Goal: Information Seeking & Learning: Learn about a topic

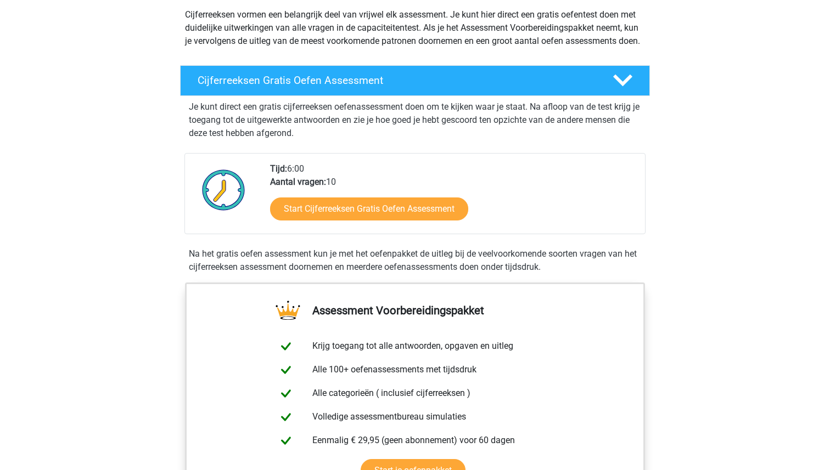
scroll to position [125, 0]
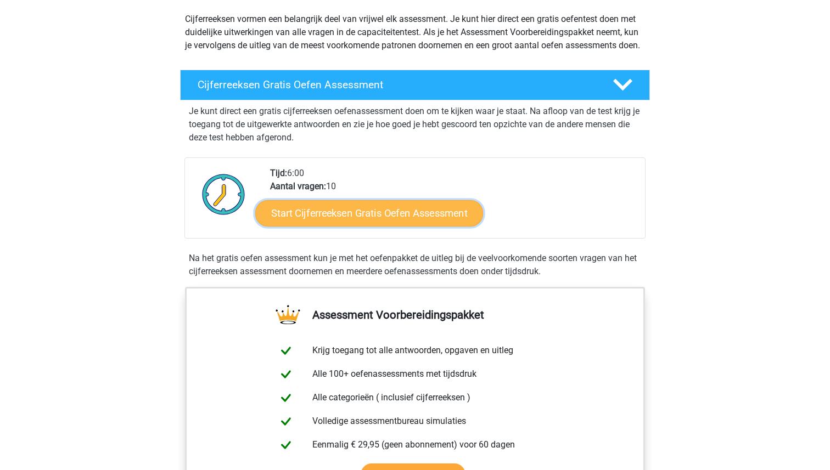
click at [417, 223] on link "Start Cijferreeksen Gratis Oefen Assessment" at bounding box center [369, 213] width 228 height 26
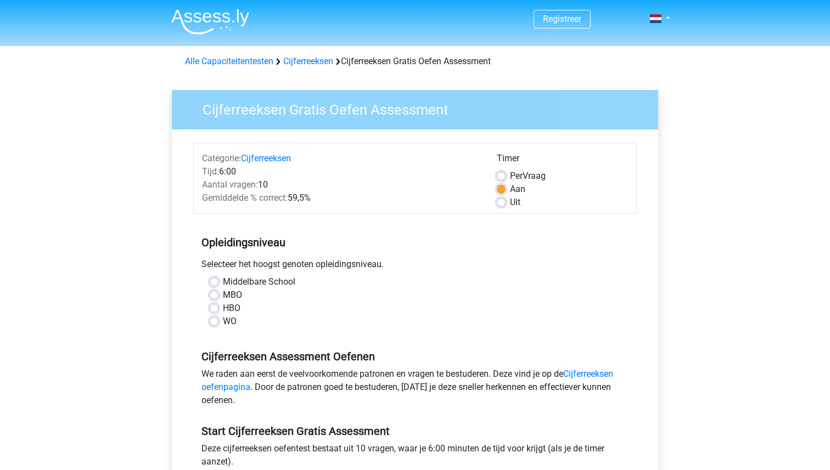
click at [223, 309] on label "HBO" at bounding box center [232, 308] width 18 height 13
click at [214, 309] on input "HBO" at bounding box center [214, 307] width 9 height 11
radio input "true"
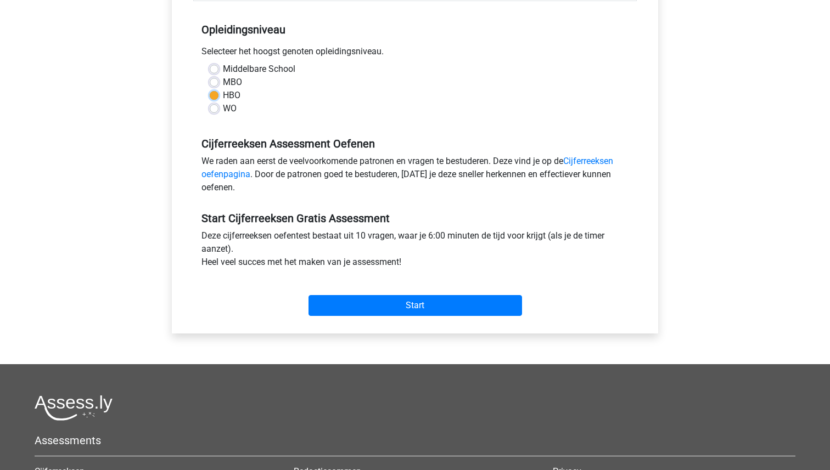
scroll to position [215, 0]
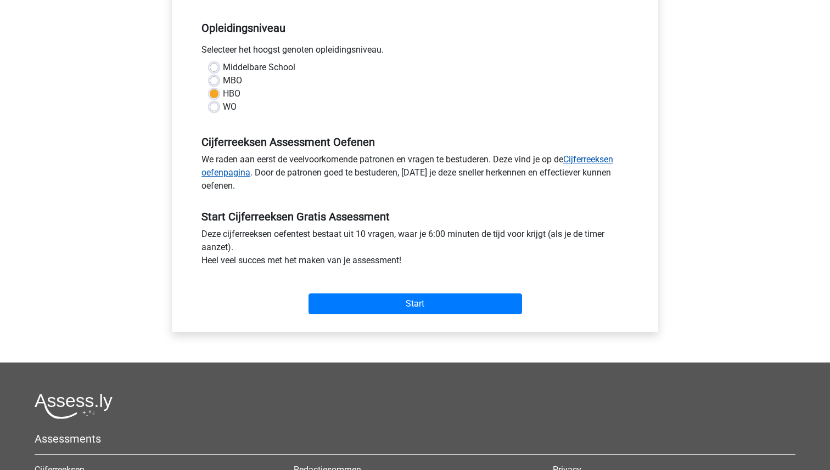
click at [588, 159] on link "Cijferreeksen oefenpagina" at bounding box center [407, 166] width 412 height 24
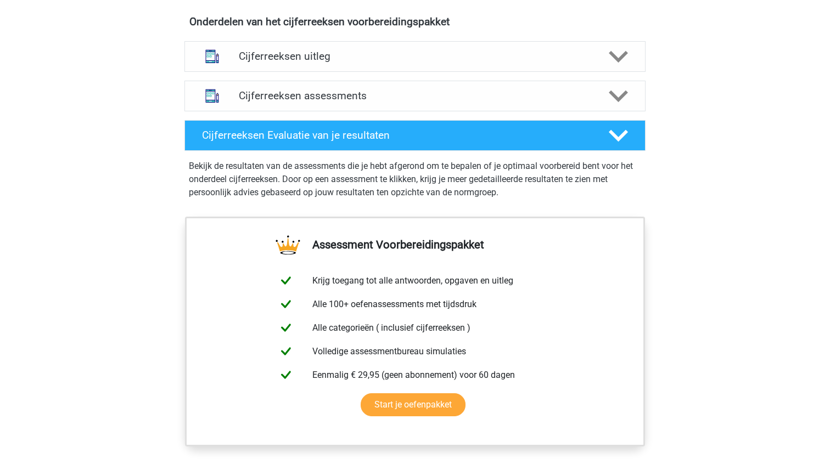
scroll to position [659, 0]
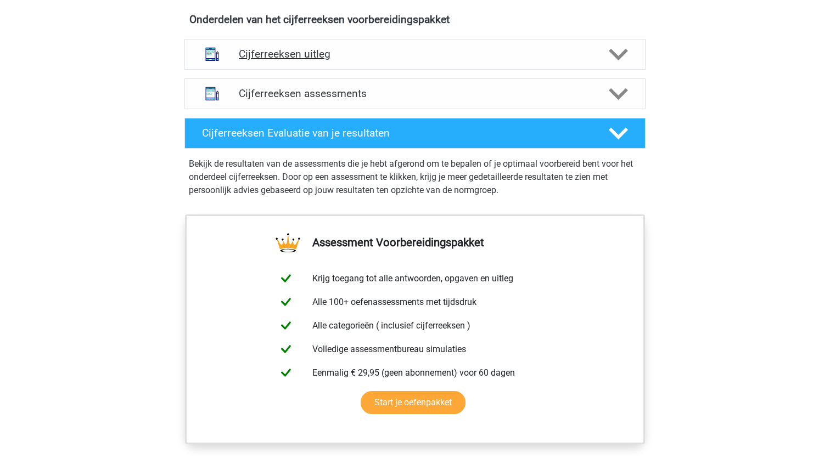
click at [618, 63] on icon at bounding box center [618, 54] width 19 height 19
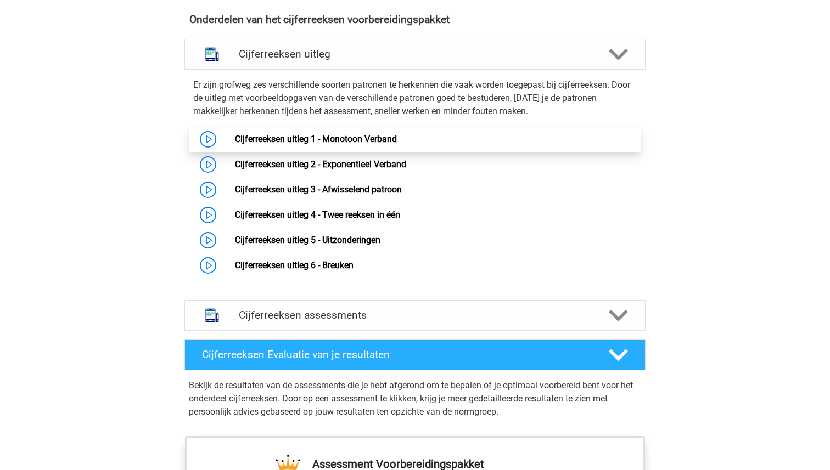
click at [317, 144] on link "Cijferreeksen uitleg 1 - Monotoon Verband" at bounding box center [316, 139] width 162 height 10
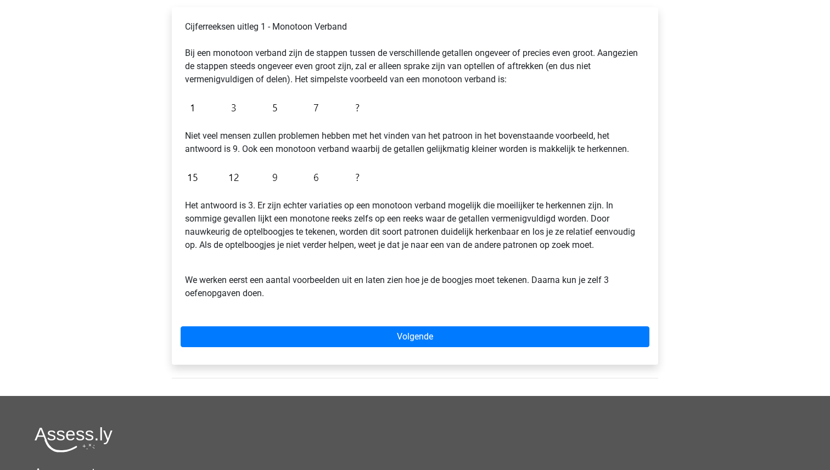
scroll to position [187, 0]
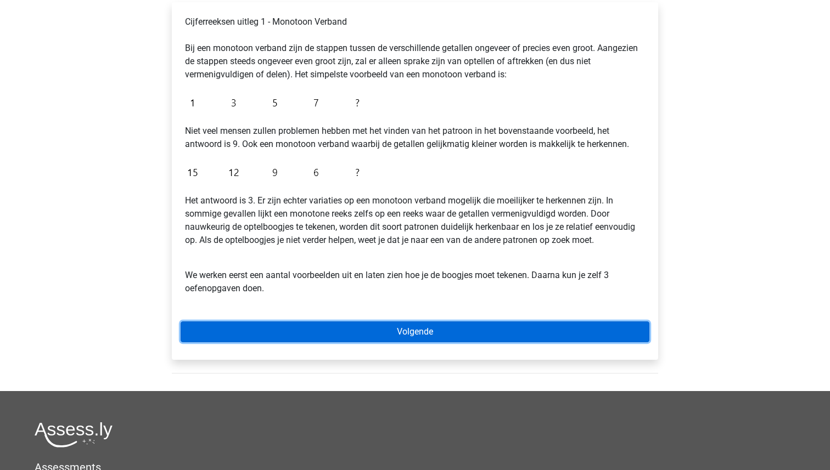
click at [417, 328] on link "Volgende" at bounding box center [415, 332] width 469 height 21
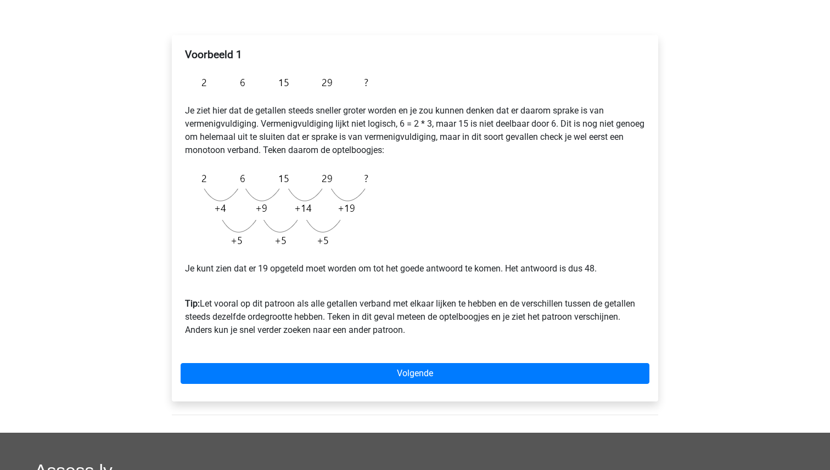
scroll to position [156, 0]
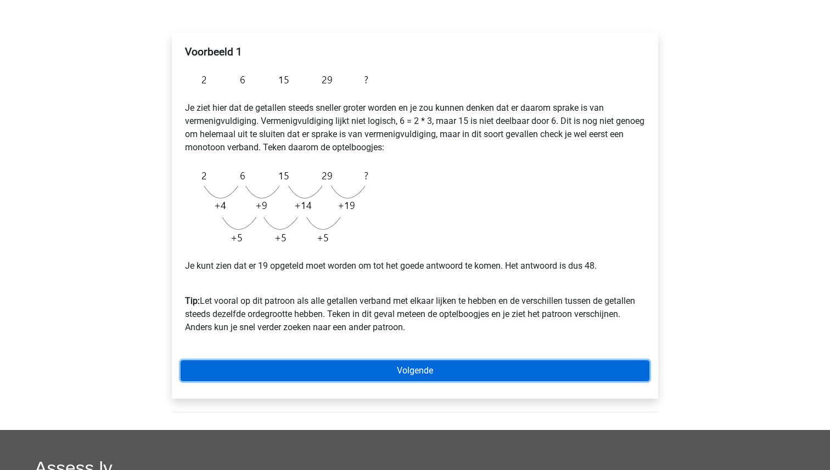
click at [427, 374] on link "Volgende" at bounding box center [415, 371] width 469 height 21
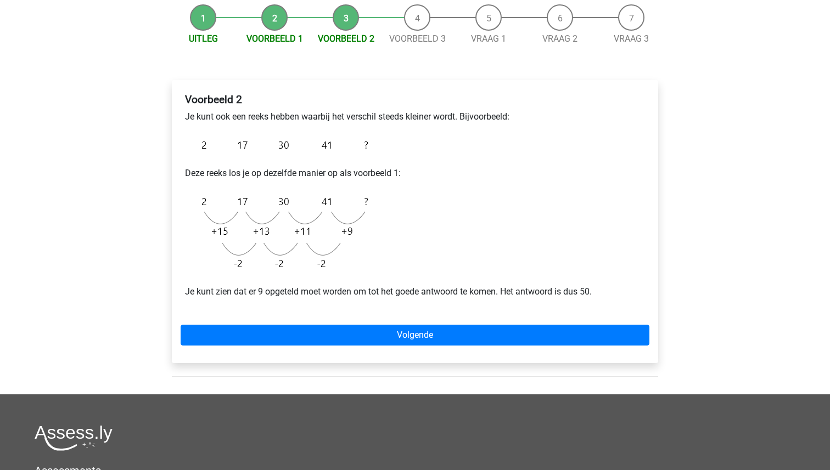
scroll to position [110, 0]
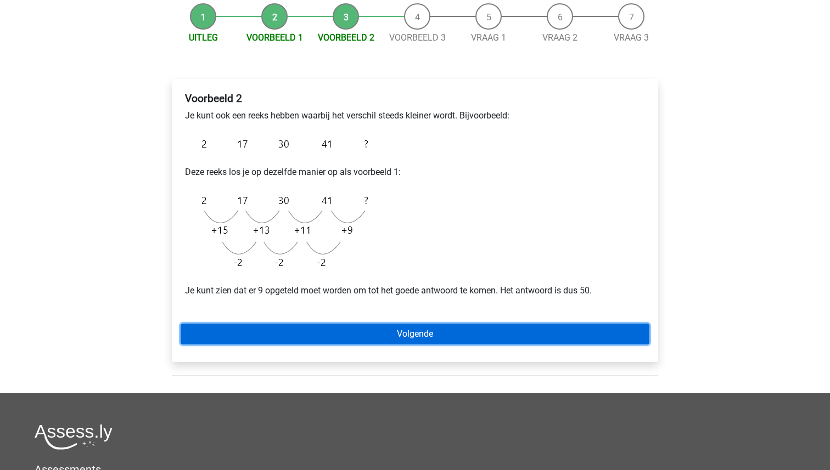
click at [466, 334] on link "Volgende" at bounding box center [415, 334] width 469 height 21
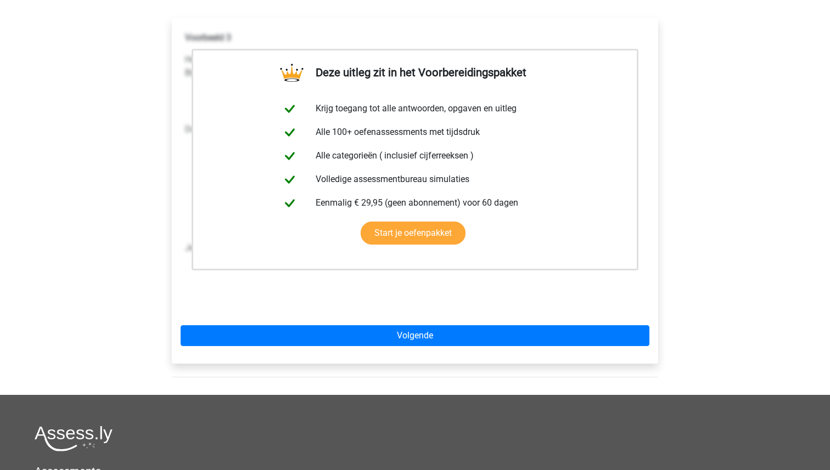
scroll to position [173, 0]
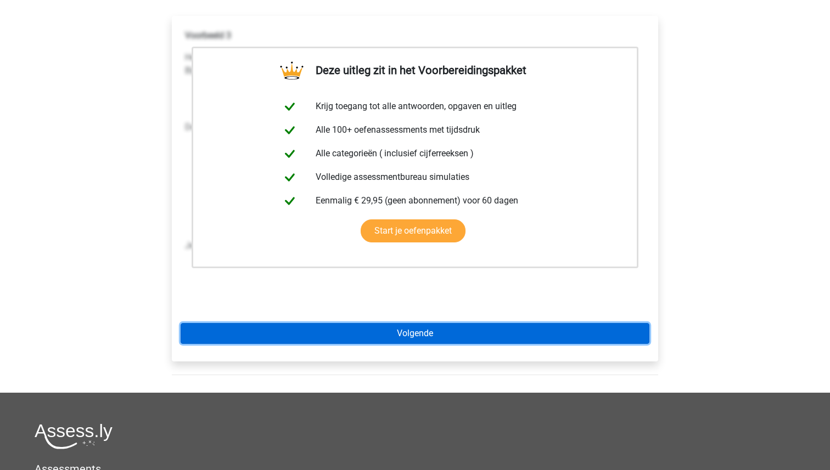
click at [466, 334] on link "Volgende" at bounding box center [415, 333] width 469 height 21
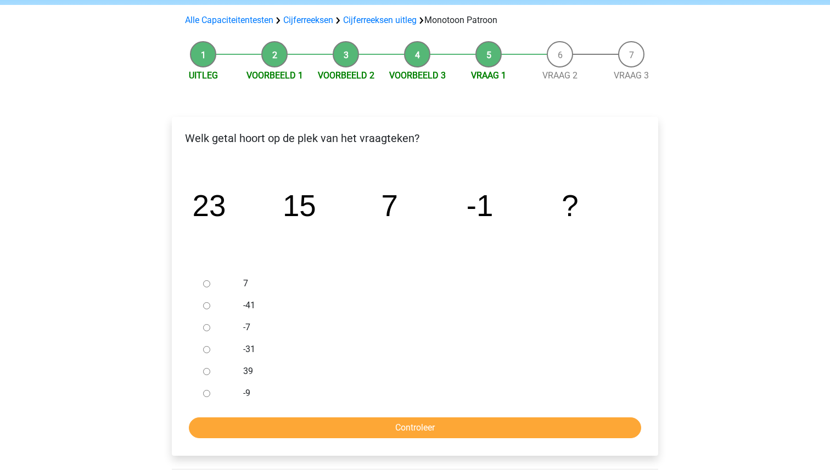
scroll to position [73, 0]
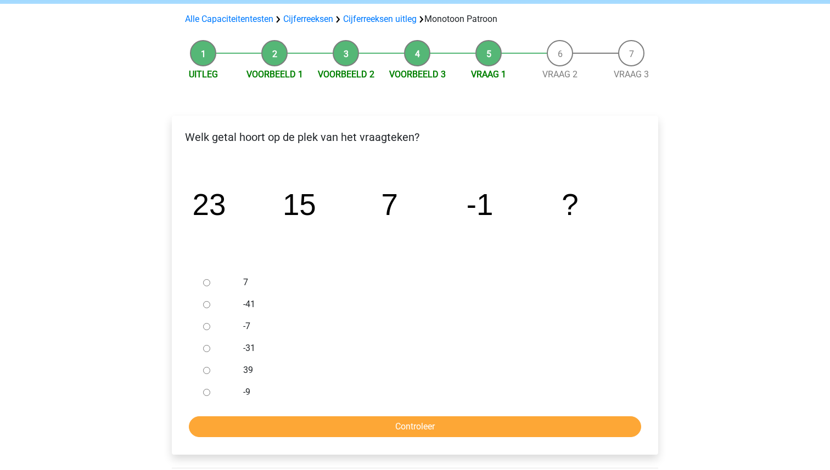
click at [206, 393] on input "-9" at bounding box center [206, 392] width 7 height 7
radio input "true"
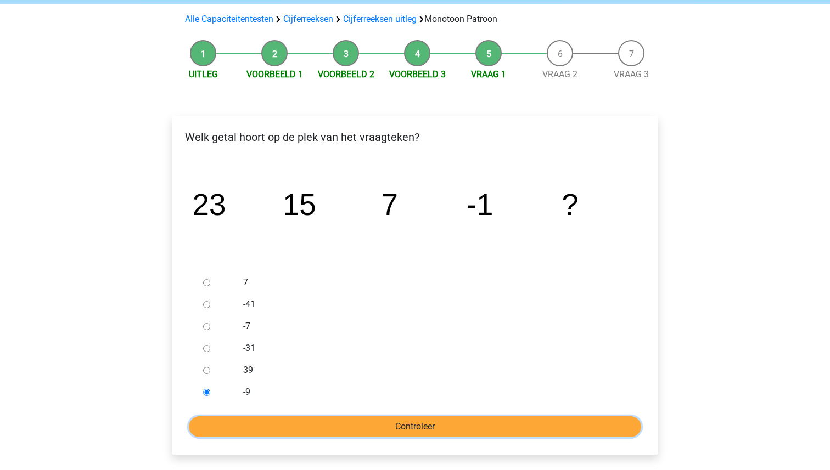
click at [455, 422] on input "Controleer" at bounding box center [415, 427] width 452 height 21
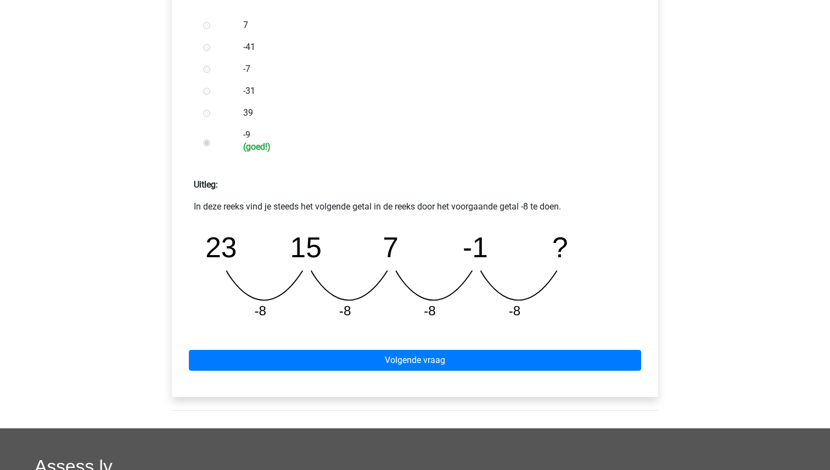
scroll to position [334, 0]
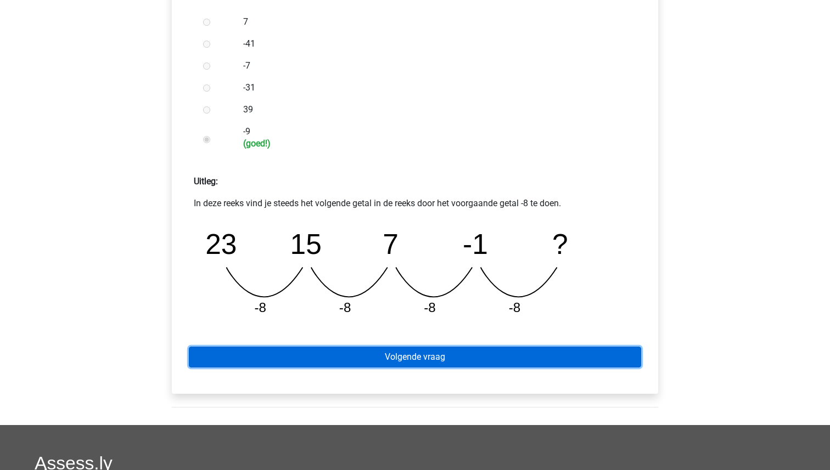
click at [430, 355] on link "Volgende vraag" at bounding box center [415, 357] width 452 height 21
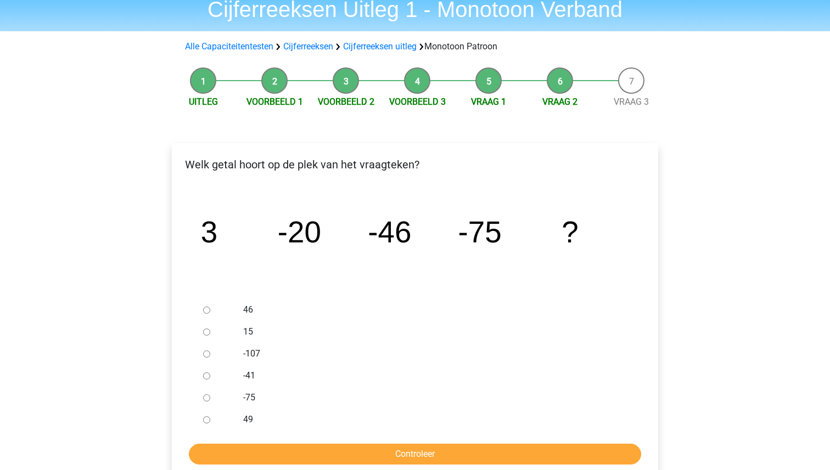
scroll to position [48, 0]
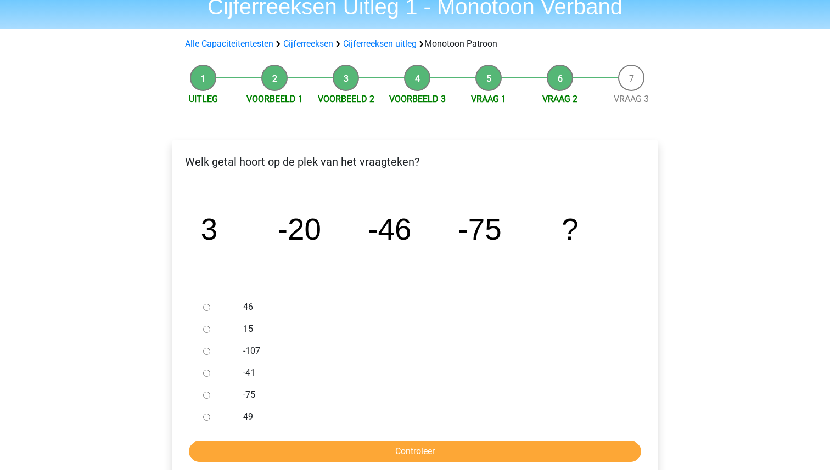
click at [204, 351] on input "-107" at bounding box center [206, 351] width 7 height 7
radio input "true"
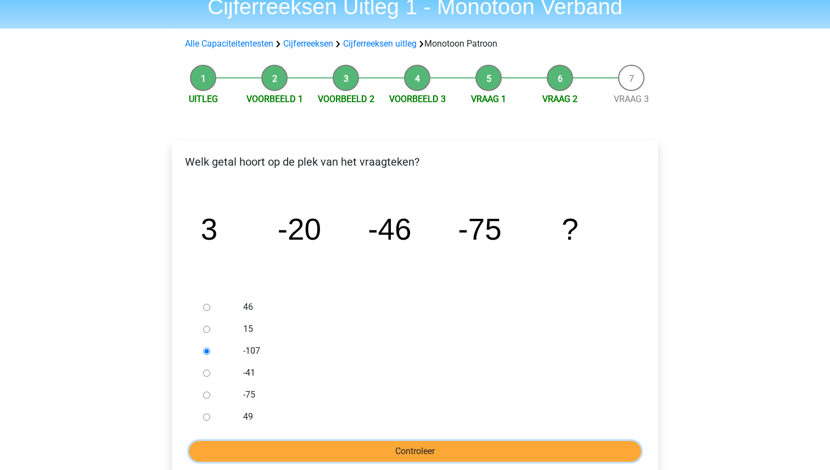
click at [410, 458] on input "Controleer" at bounding box center [415, 451] width 452 height 21
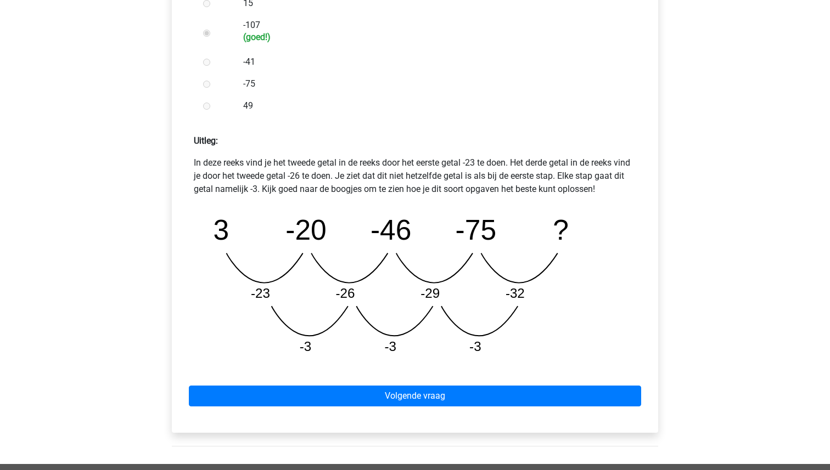
scroll to position [378, 0]
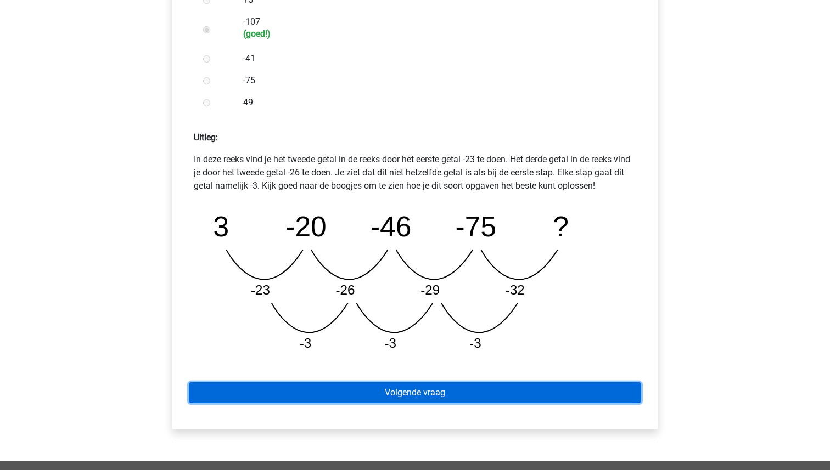
click at [444, 393] on link "Volgende vraag" at bounding box center [415, 393] width 452 height 21
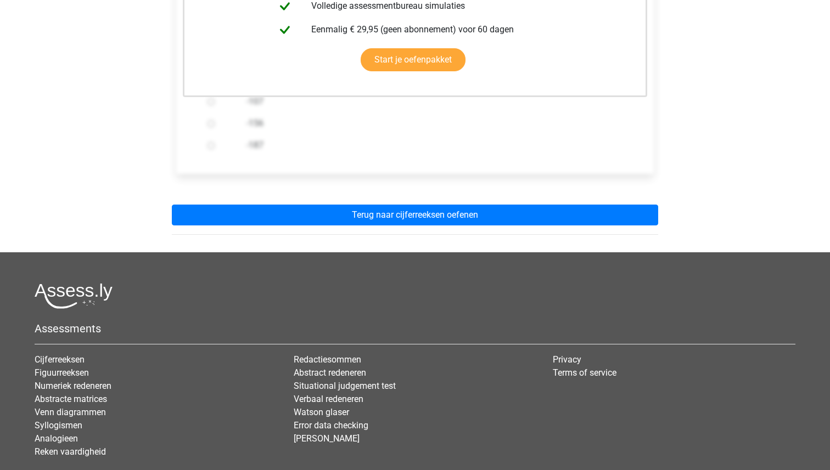
scroll to position [290, 0]
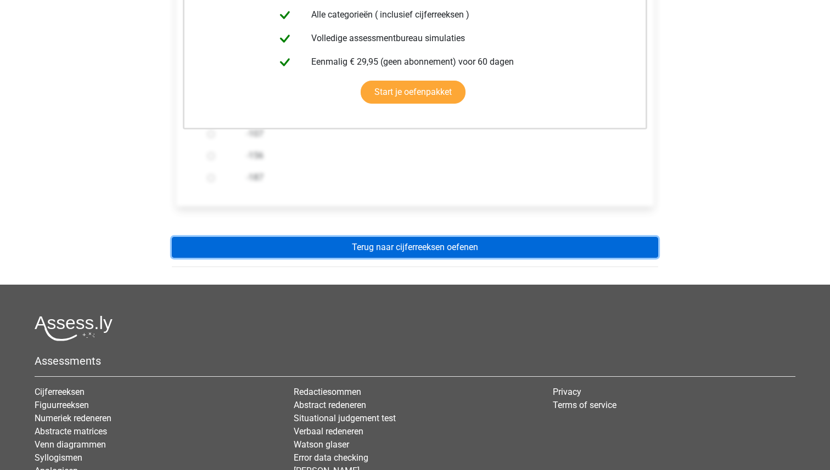
click at [421, 250] on link "Terug naar cijferreeksen oefenen" at bounding box center [415, 247] width 486 height 21
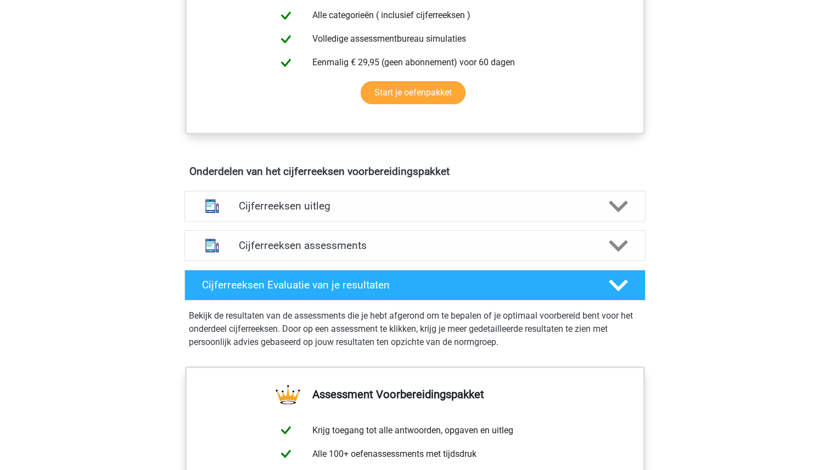
scroll to position [510, 0]
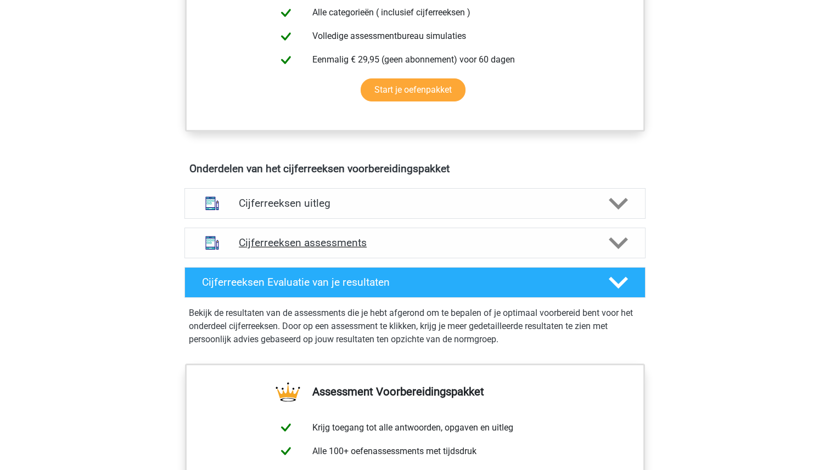
click at [467, 249] on h4 "Cijferreeksen assessments" at bounding box center [415, 243] width 352 height 13
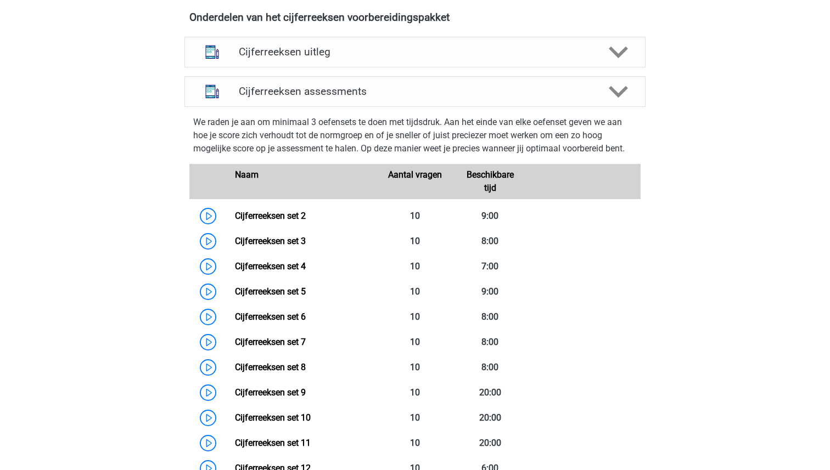
scroll to position [660, 0]
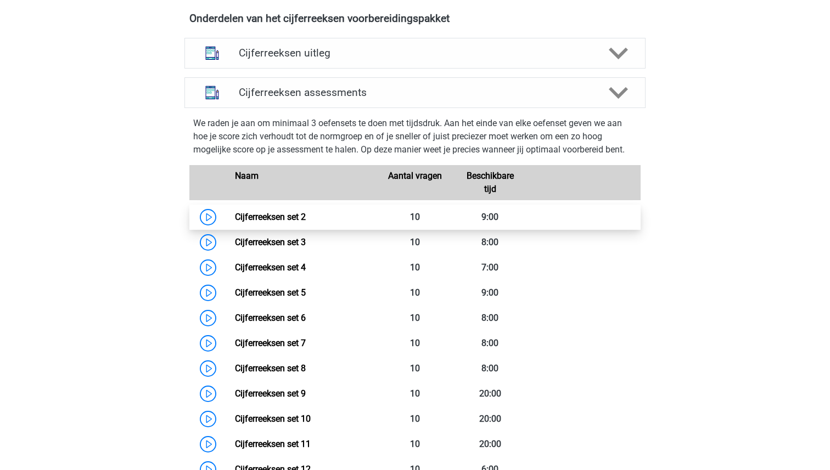
click at [262, 222] on link "Cijferreeksen set 2" at bounding box center [270, 217] width 71 height 10
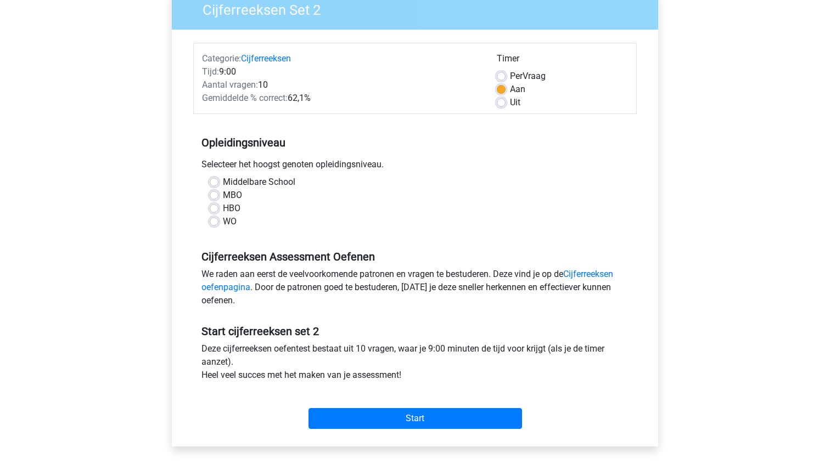
scroll to position [100, 0]
click at [223, 207] on label "HBO" at bounding box center [232, 207] width 18 height 13
click at [214, 207] on input "HBO" at bounding box center [214, 206] width 9 height 11
radio input "true"
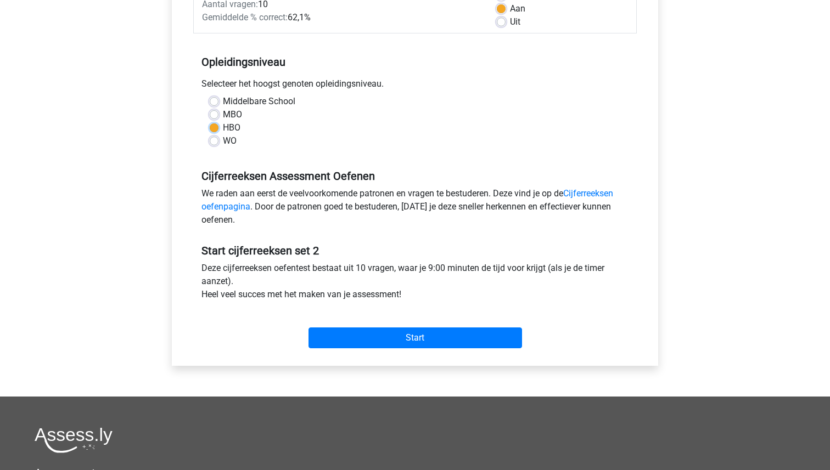
scroll to position [192, 0]
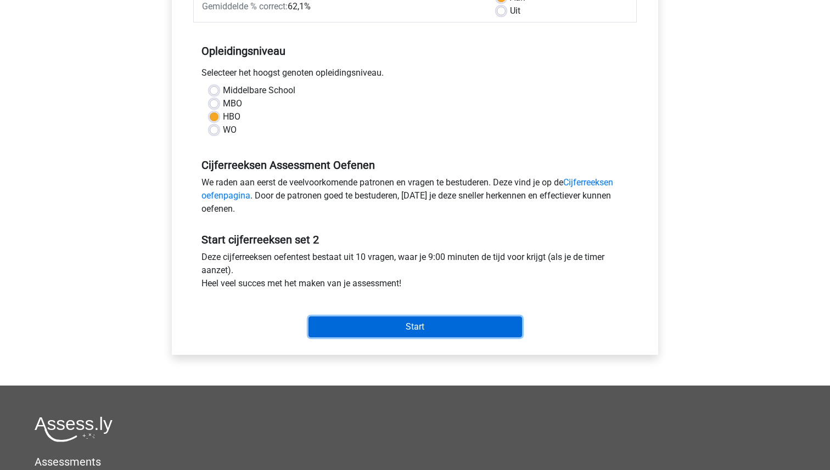
click at [414, 329] on input "Start" at bounding box center [416, 327] width 214 height 21
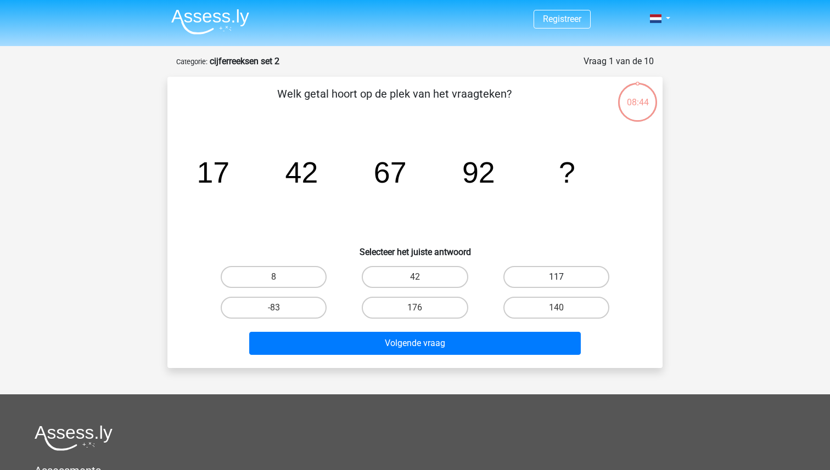
click at [551, 276] on label "117" at bounding box center [556, 277] width 106 height 22
click at [556, 277] on input "117" at bounding box center [559, 280] width 7 height 7
radio input "true"
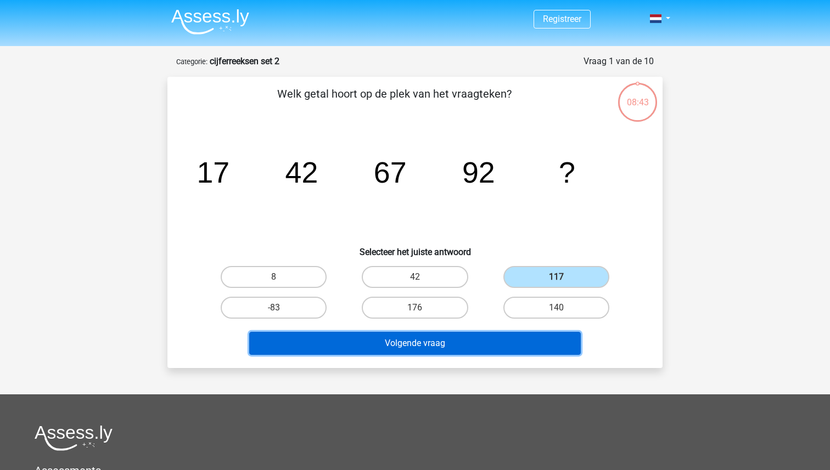
click at [470, 345] on button "Volgende vraag" at bounding box center [415, 343] width 332 height 23
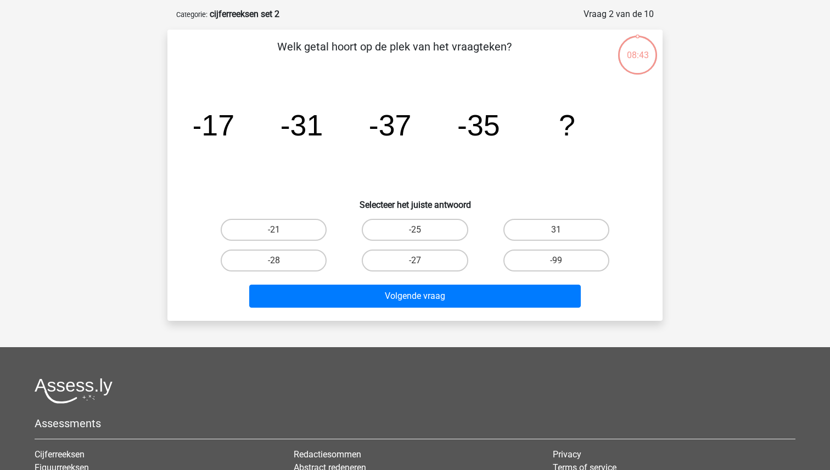
scroll to position [55, 0]
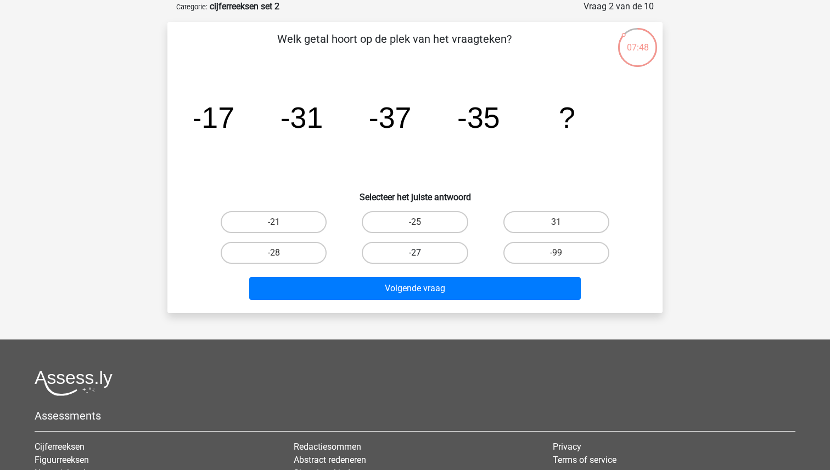
click at [429, 249] on label "-27" at bounding box center [415, 253] width 106 height 22
click at [422, 253] on input "-27" at bounding box center [418, 256] width 7 height 7
radio input "true"
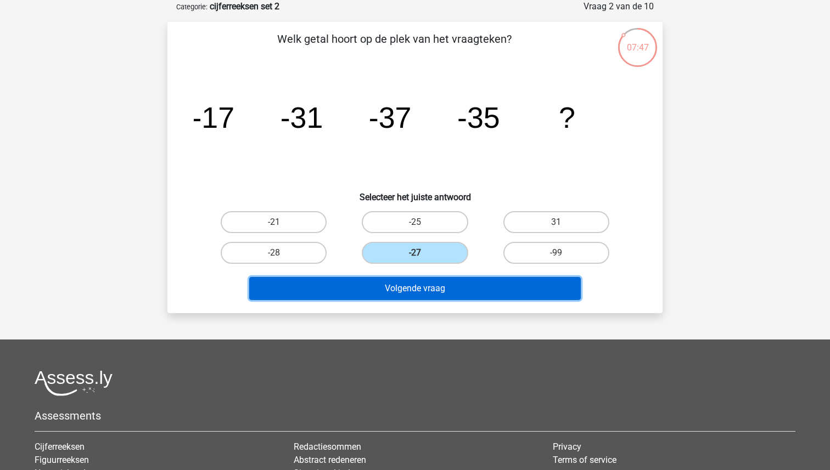
click at [424, 295] on button "Volgende vraag" at bounding box center [415, 288] width 332 height 23
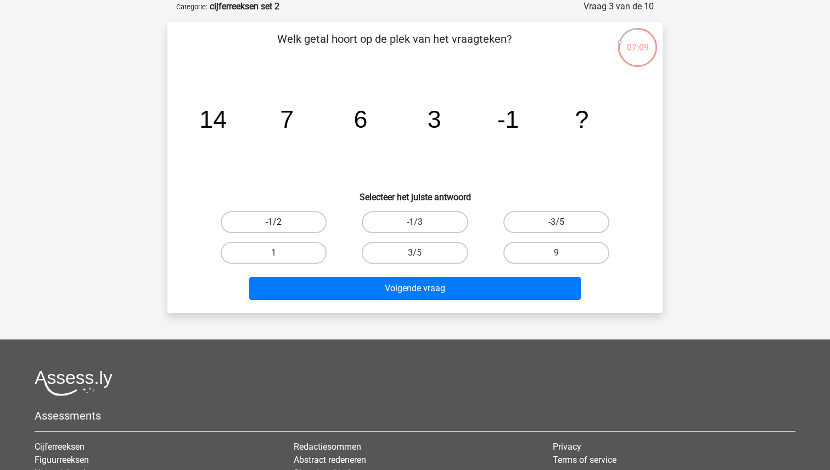
click at [305, 221] on label "-1/2" at bounding box center [274, 222] width 106 height 22
click at [281, 222] on input "-1/2" at bounding box center [277, 225] width 7 height 7
radio input "true"
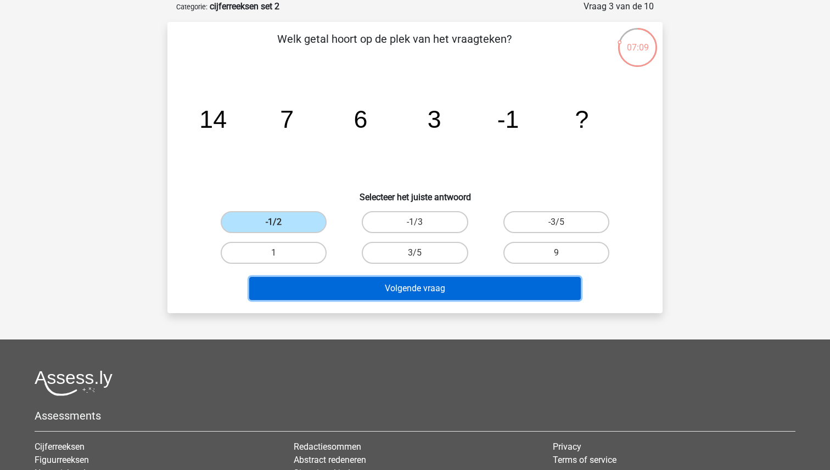
click at [419, 285] on button "Volgende vraag" at bounding box center [415, 288] width 332 height 23
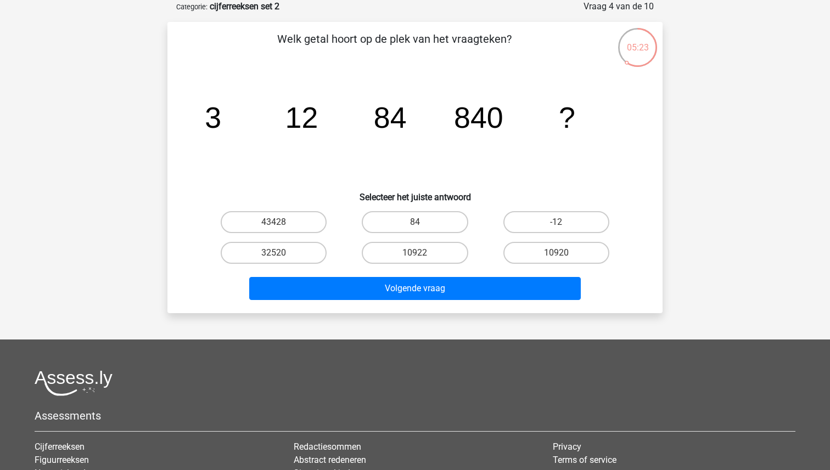
click at [558, 254] on input "10920" at bounding box center [559, 256] width 7 height 7
radio input "true"
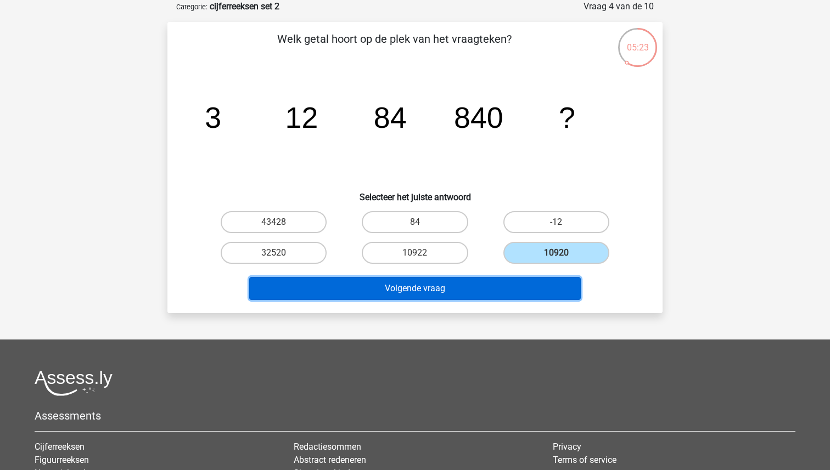
click at [493, 293] on button "Volgende vraag" at bounding box center [415, 288] width 332 height 23
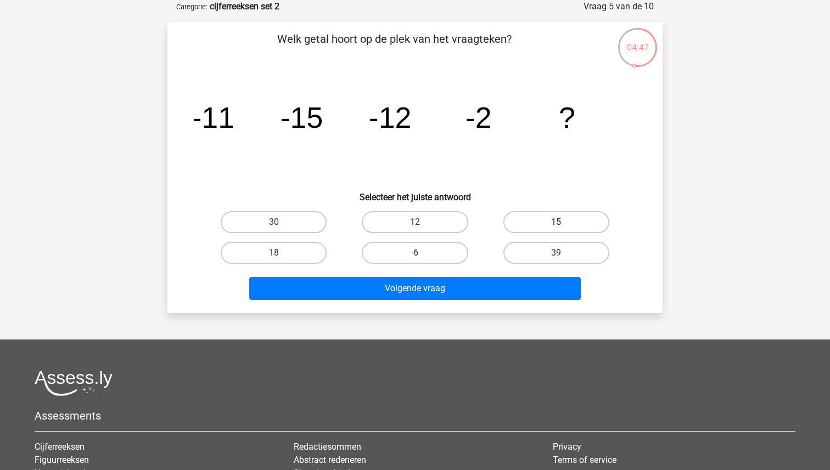
click at [546, 226] on label "15" at bounding box center [556, 222] width 106 height 22
click at [556, 226] on input "15" at bounding box center [559, 225] width 7 height 7
radio input "true"
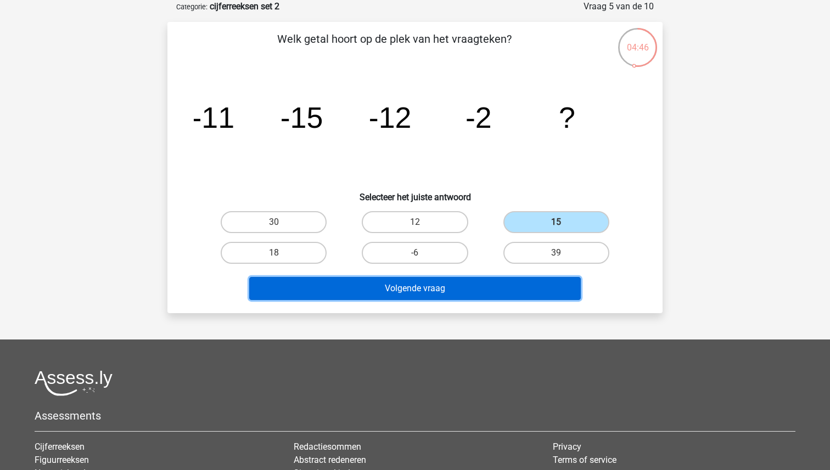
click at [464, 288] on button "Volgende vraag" at bounding box center [415, 288] width 332 height 23
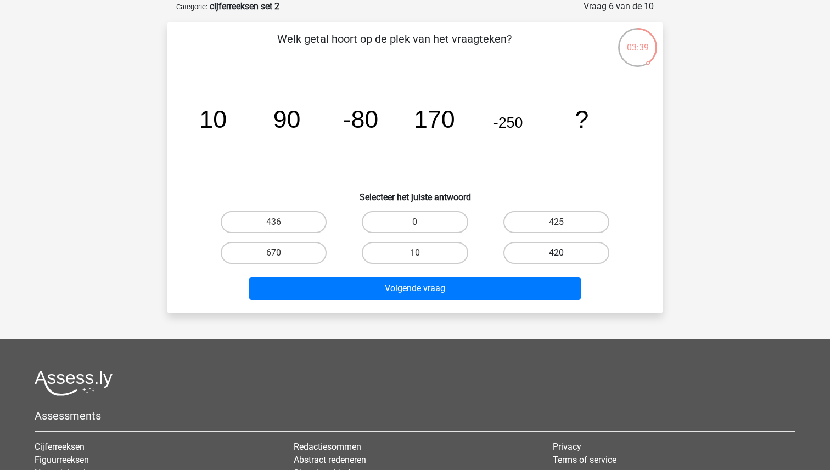
click at [556, 251] on label "420" at bounding box center [556, 253] width 106 height 22
click at [556, 253] on input "420" at bounding box center [559, 256] width 7 height 7
radio input "true"
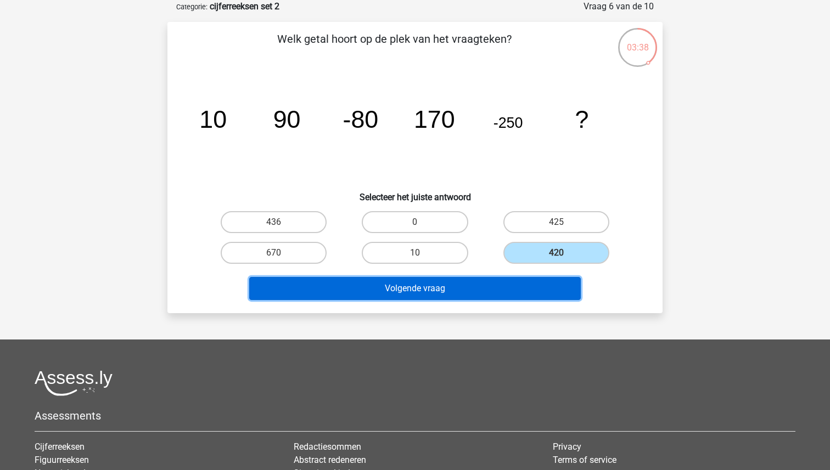
click at [495, 287] on button "Volgende vraag" at bounding box center [415, 288] width 332 height 23
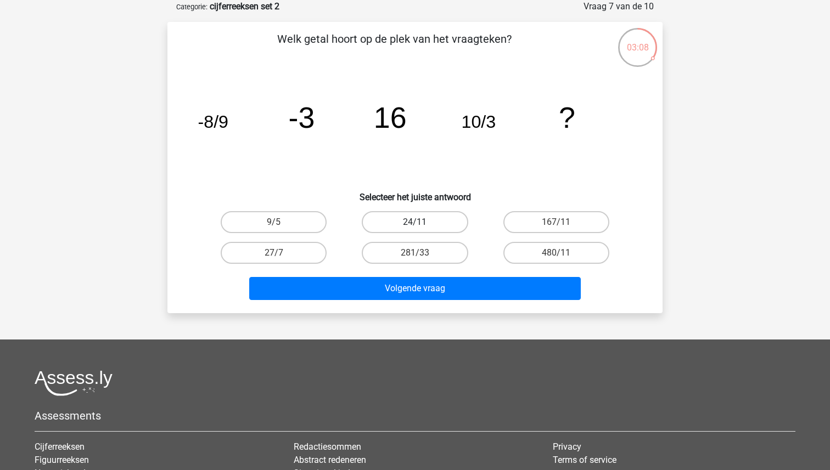
click at [429, 219] on label "24/11" at bounding box center [415, 222] width 106 height 22
click at [422, 222] on input "24/11" at bounding box center [418, 225] width 7 height 7
radio input "true"
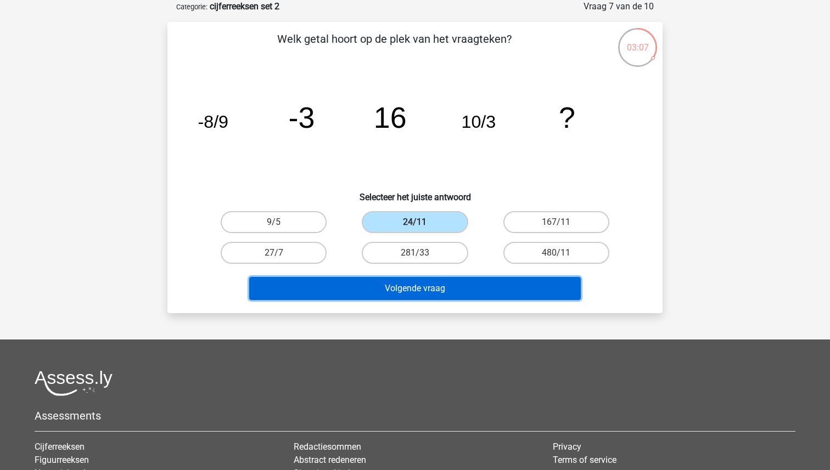
click at [432, 293] on button "Volgende vraag" at bounding box center [415, 288] width 332 height 23
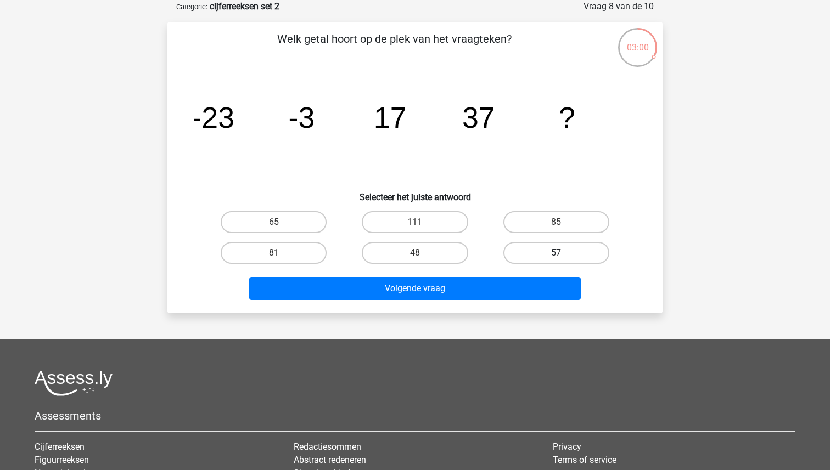
click at [568, 253] on label "57" at bounding box center [556, 253] width 106 height 22
click at [563, 253] on input "57" at bounding box center [559, 256] width 7 height 7
radio input "true"
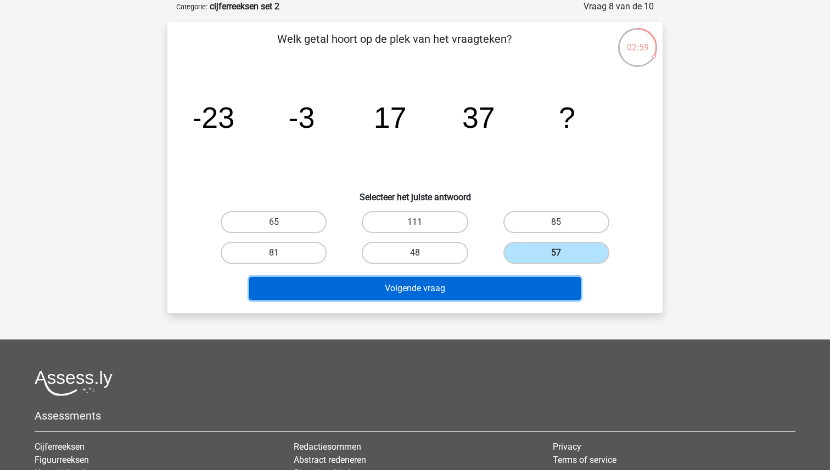
click at [517, 287] on button "Volgende vraag" at bounding box center [415, 288] width 332 height 23
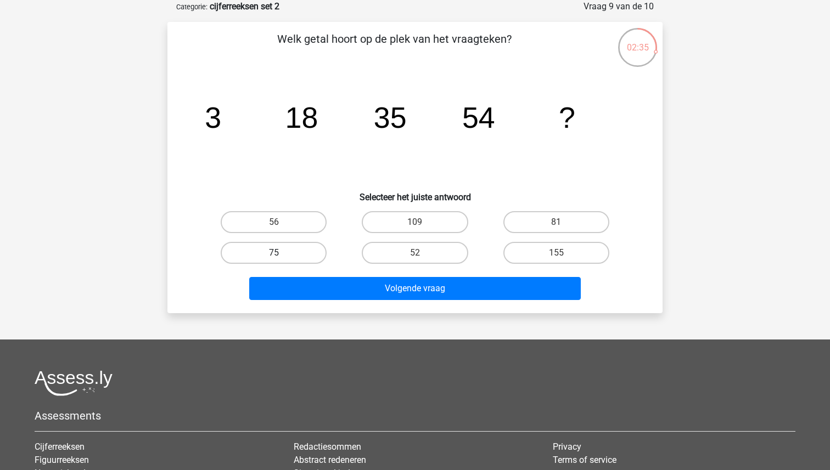
click at [283, 254] on label "75" at bounding box center [274, 253] width 106 height 22
click at [281, 254] on input "75" at bounding box center [277, 256] width 7 height 7
radio input "true"
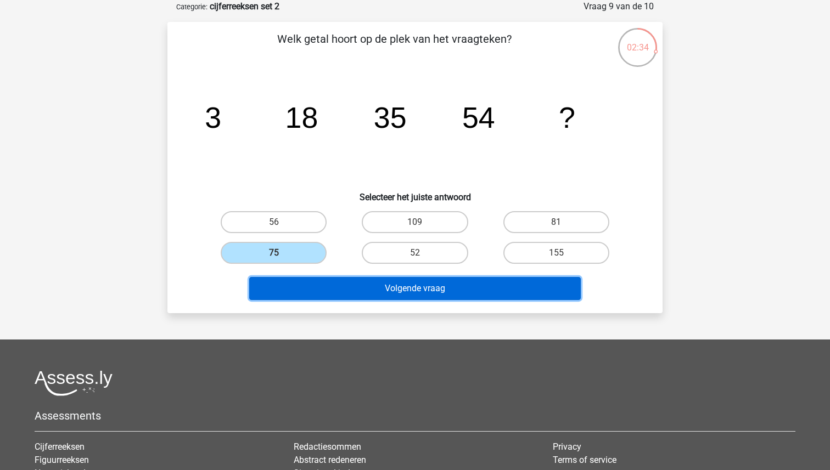
click at [436, 293] on button "Volgende vraag" at bounding box center [415, 288] width 332 height 23
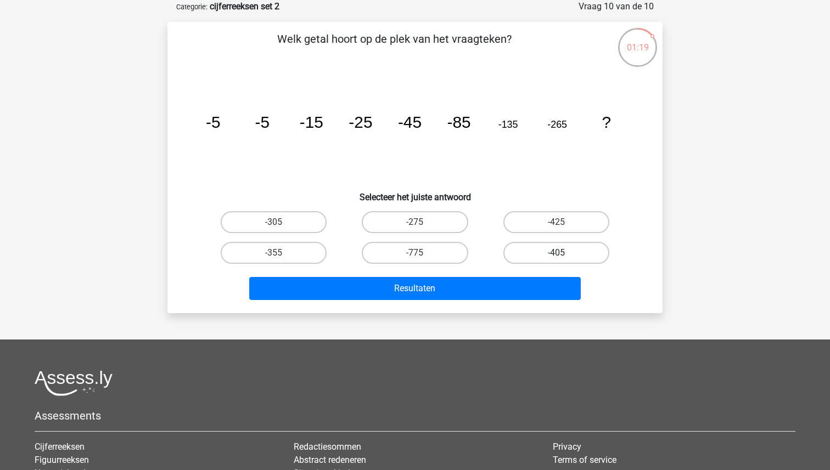
click at [553, 251] on label "-405" at bounding box center [556, 253] width 106 height 22
click at [556, 253] on input "-405" at bounding box center [559, 256] width 7 height 7
radio input "true"
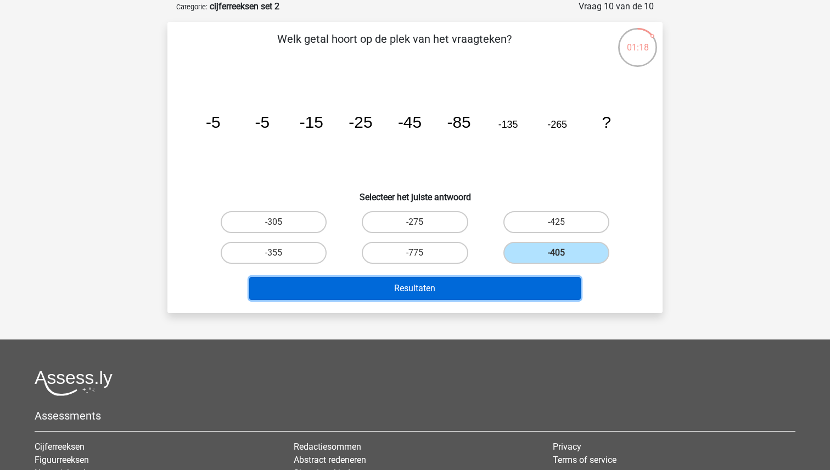
click at [474, 294] on button "Resultaten" at bounding box center [415, 288] width 332 height 23
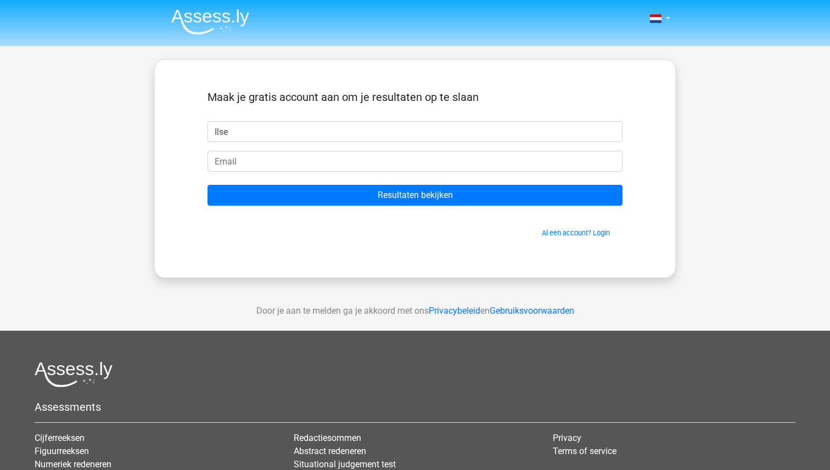
type input "Ilse"
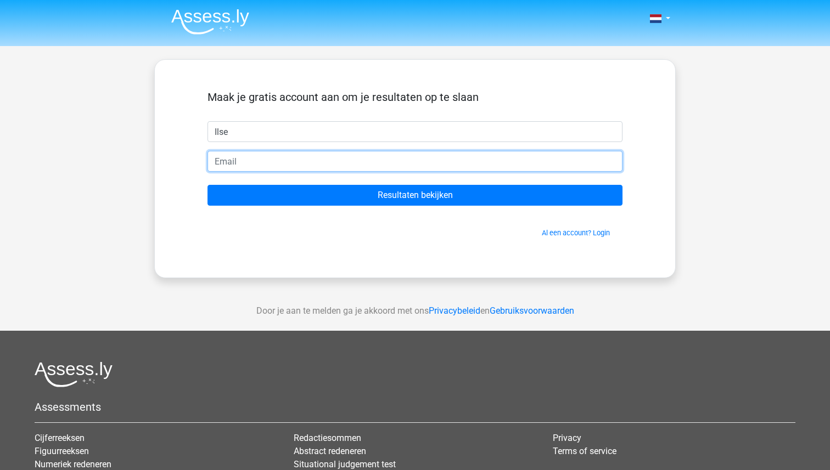
click at [341, 160] on input "email" at bounding box center [415, 161] width 415 height 21
type input "[EMAIL_ADDRESS][DOMAIN_NAME]"
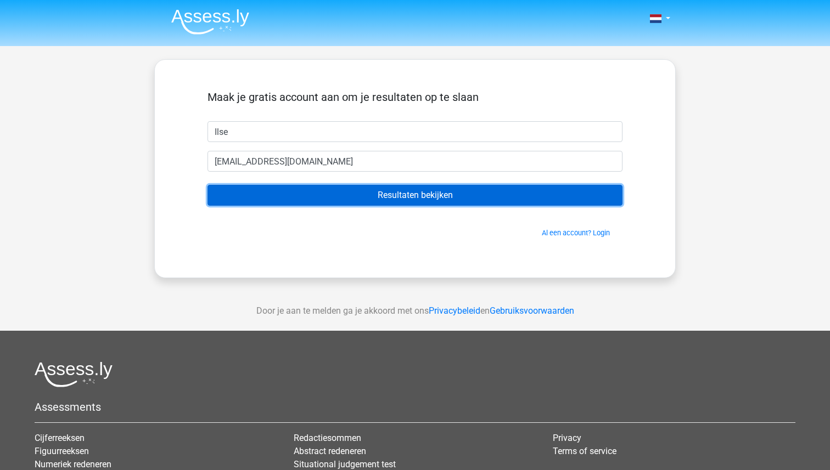
click at [376, 195] on input "Resultaten bekijken" at bounding box center [415, 195] width 415 height 21
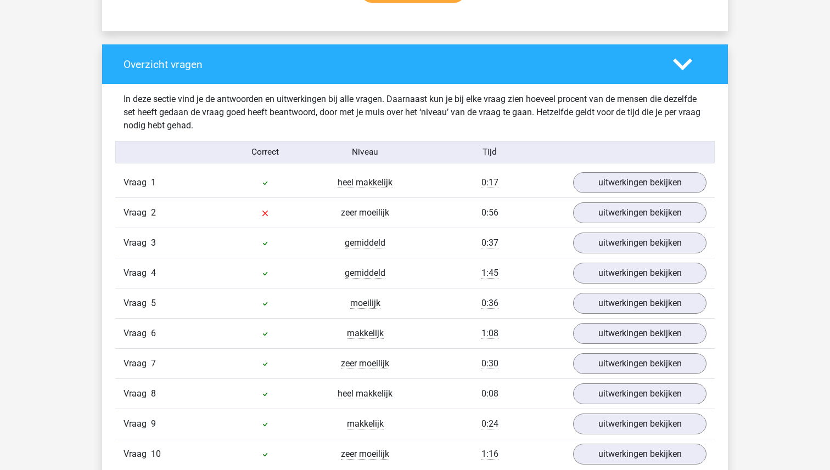
scroll to position [780, 0]
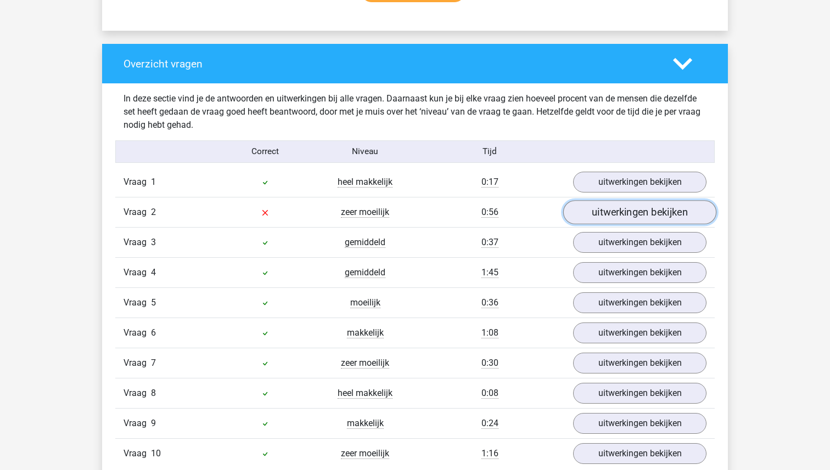
click at [625, 216] on link "uitwerkingen bekijken" at bounding box center [639, 213] width 153 height 24
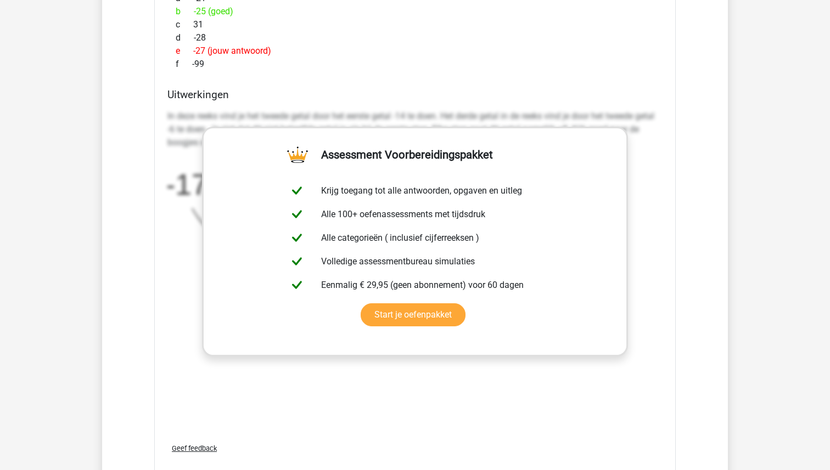
scroll to position [1185, 0]
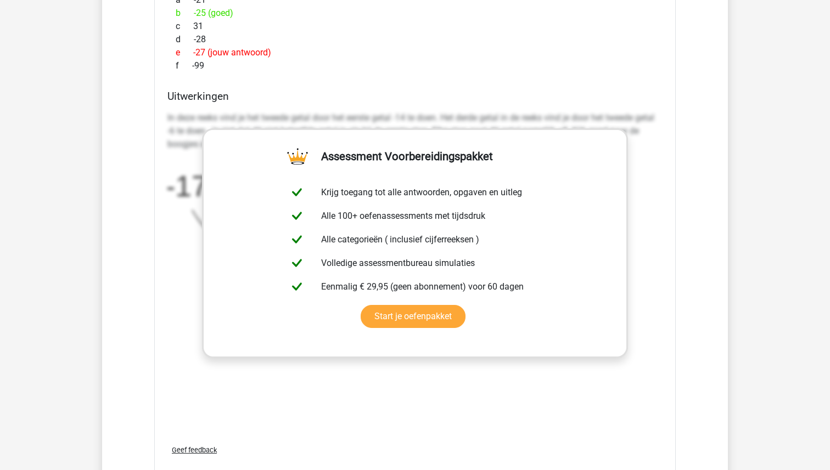
click at [646, 222] on div "In deze reeks vind je het tweede getal door het eerste getal -14 te doen. Het d…" at bounding box center [414, 218] width 495 height 222
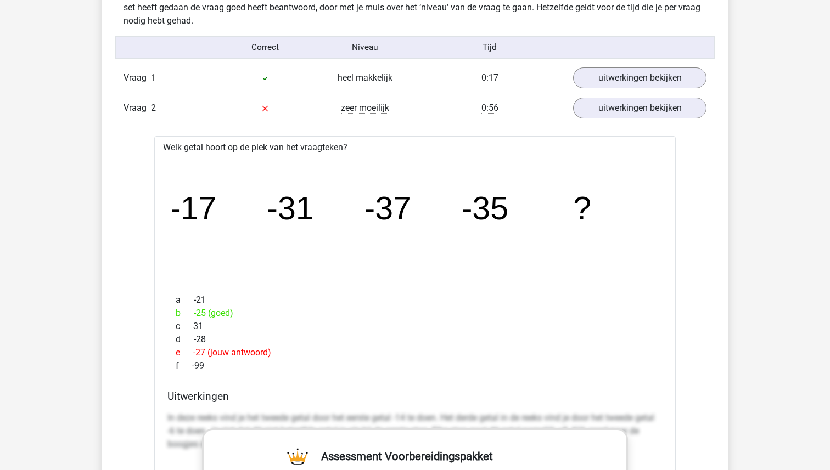
scroll to position [887, 0]
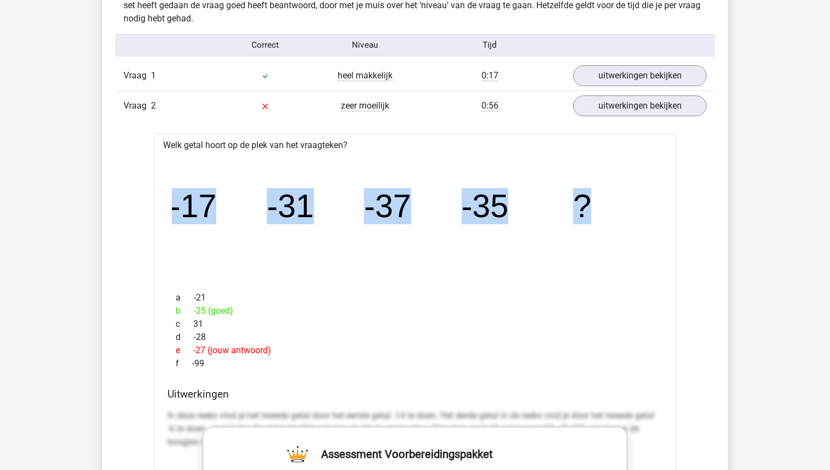
drag, startPoint x: 620, startPoint y: 199, endPoint x: 137, endPoint y: 187, distance: 482.7
copy g "-17 -31 -37 -35 ?"
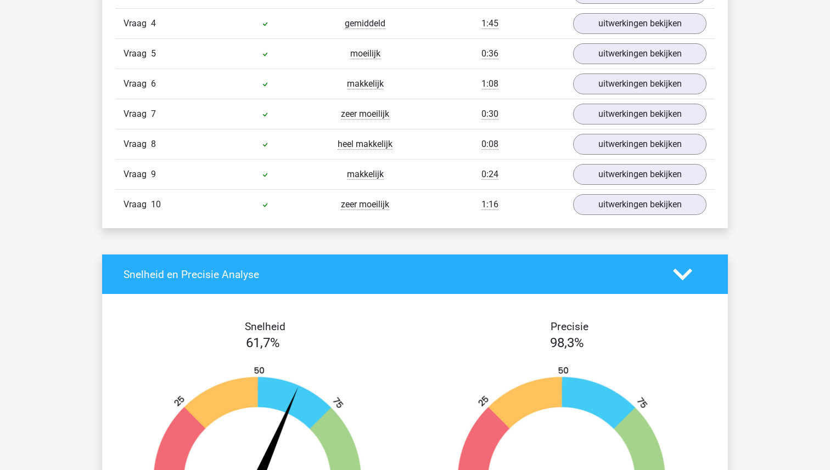
scroll to position [1711, 0]
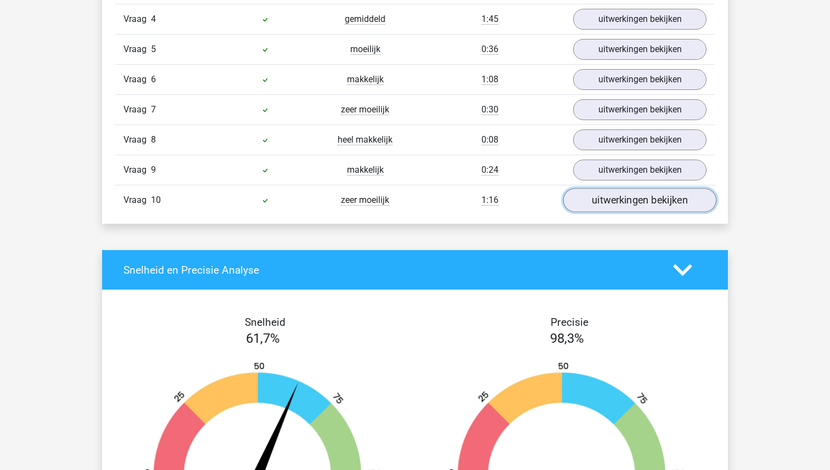
click at [625, 203] on link "uitwerkingen bekijken" at bounding box center [639, 200] width 153 height 24
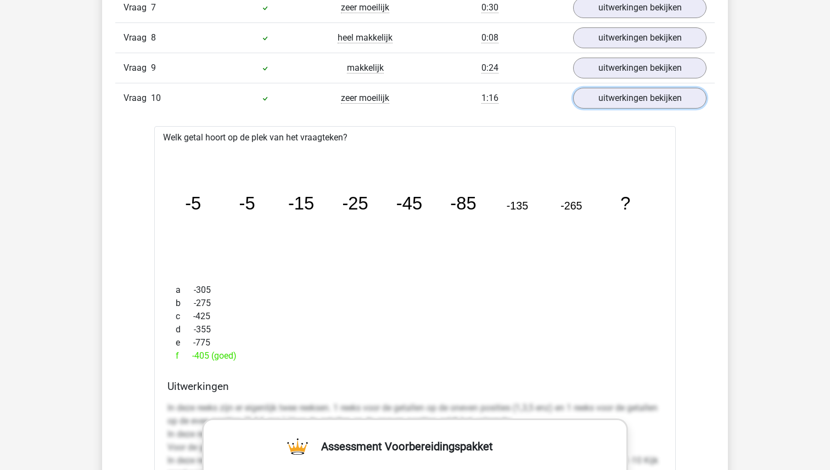
scroll to position [1908, 0]
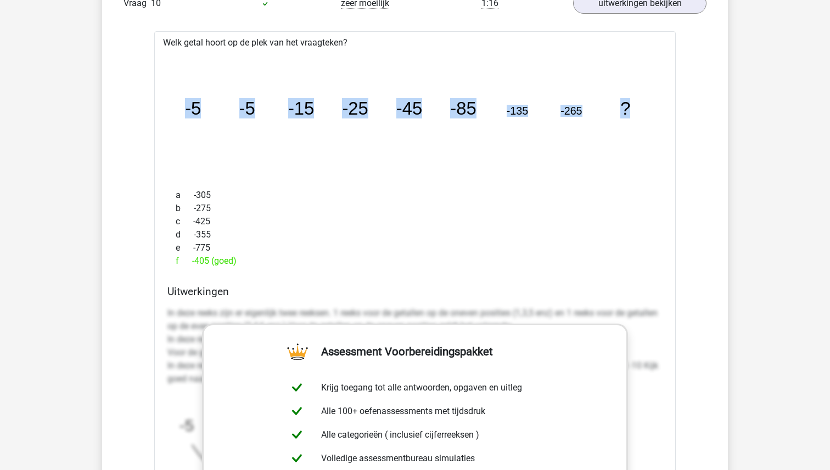
drag, startPoint x: 176, startPoint y: 107, endPoint x: 655, endPoint y: 128, distance: 479.7
click at [655, 128] on icon "image/svg+xml -5 -5 -15 -25 -45 -85 -135 -265 ?" at bounding box center [415, 115] width 486 height 122
copy g "-5 -5 -15 -25 -45 -85 -135 -265 ?"
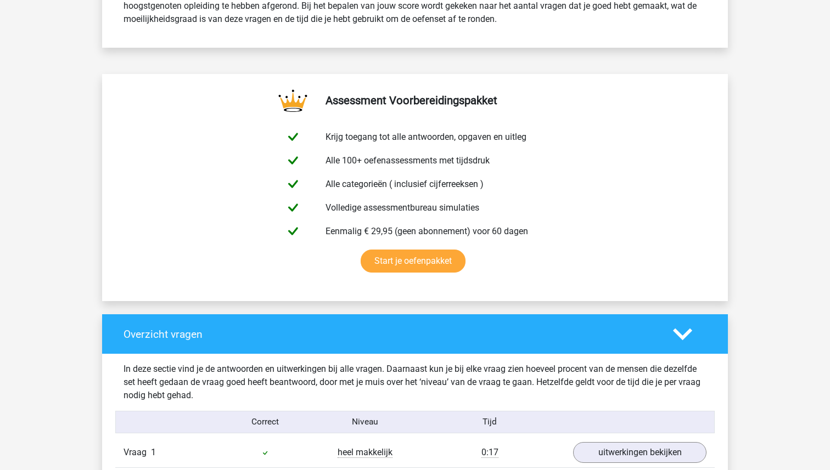
scroll to position [0, 0]
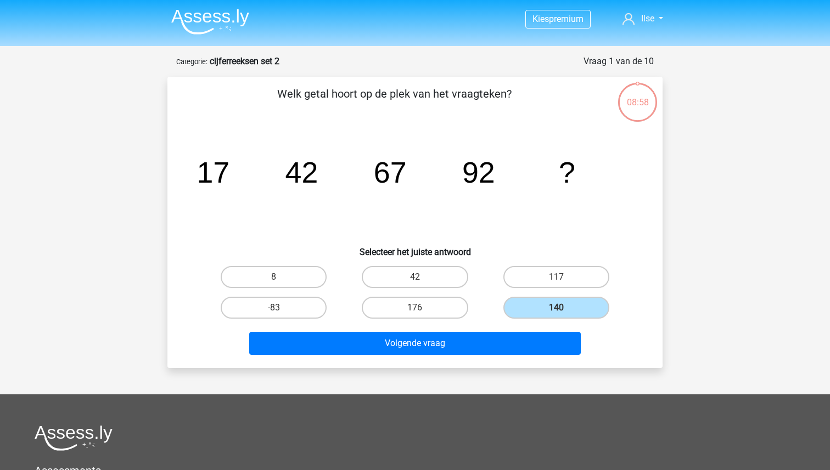
click at [217, 19] on img at bounding box center [210, 22] width 78 height 26
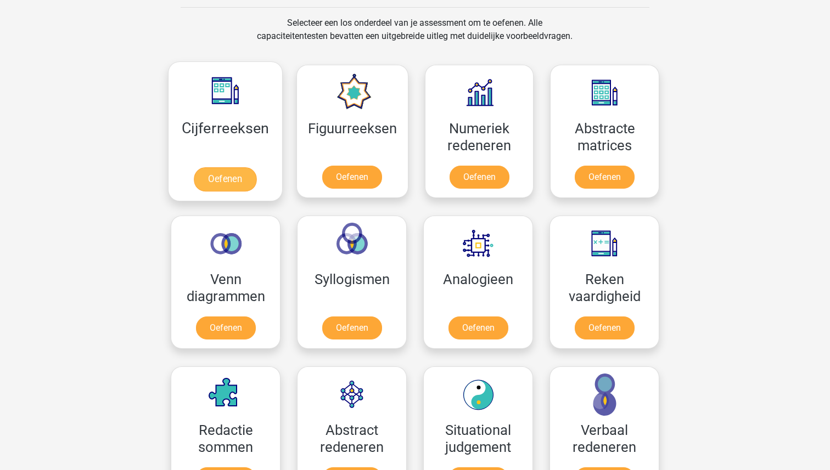
scroll to position [453, 0]
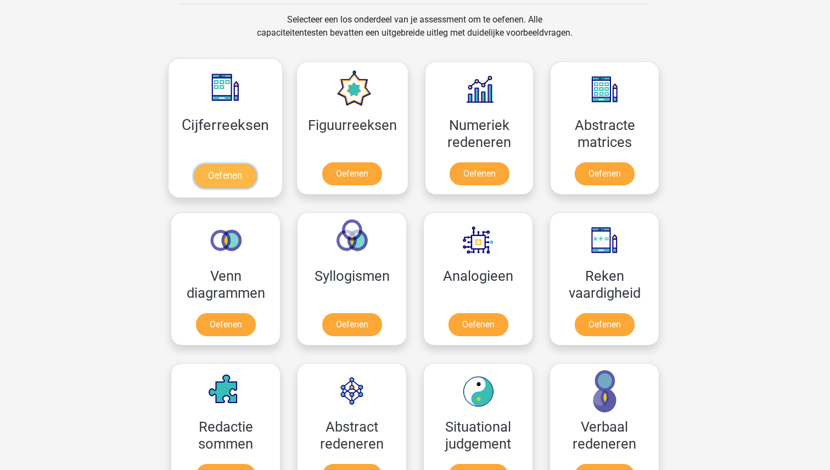
click at [202, 164] on link "Oefenen" at bounding box center [225, 176] width 63 height 24
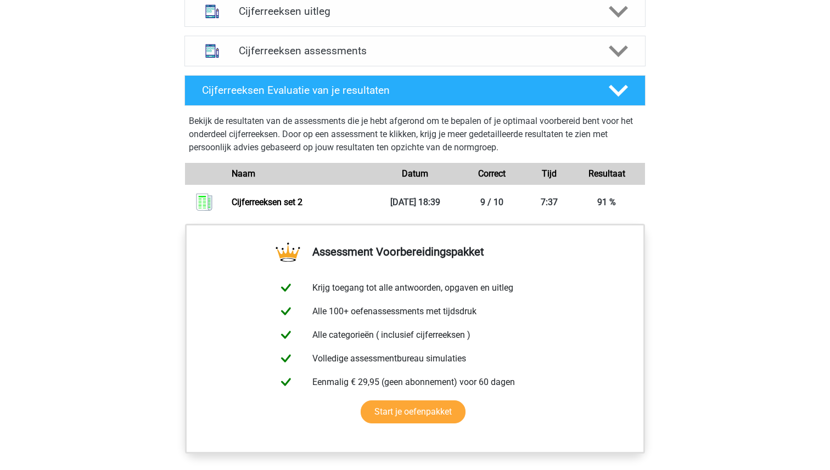
scroll to position [591, 0]
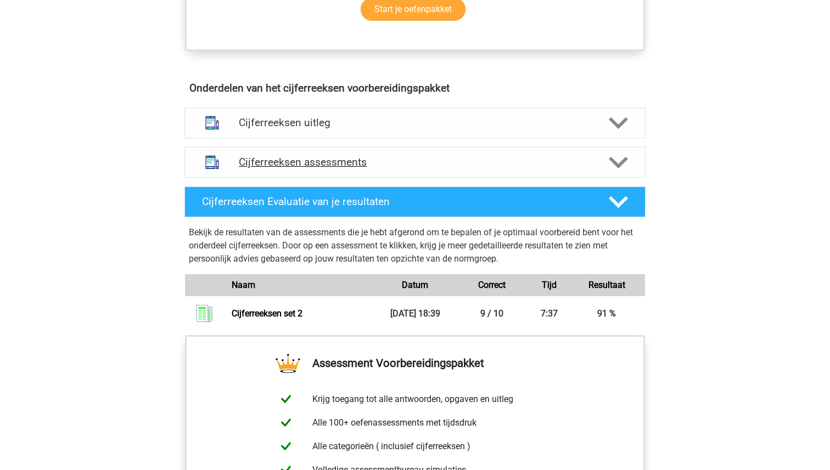
click at [514, 169] on h4 "Cijferreeksen assessments" at bounding box center [415, 162] width 352 height 13
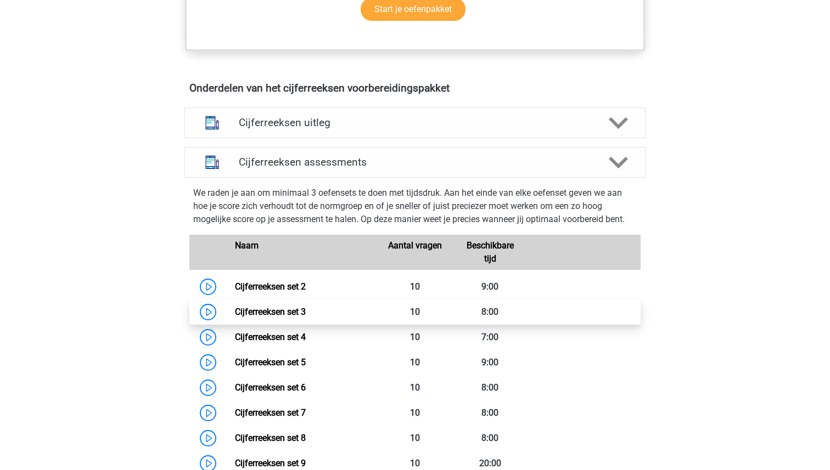
click at [274, 317] on link "Cijferreeksen set 3" at bounding box center [270, 312] width 71 height 10
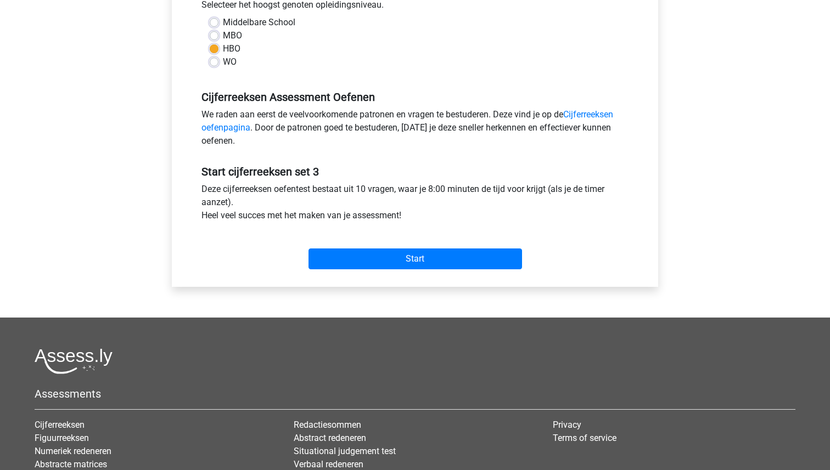
scroll to position [262, 0]
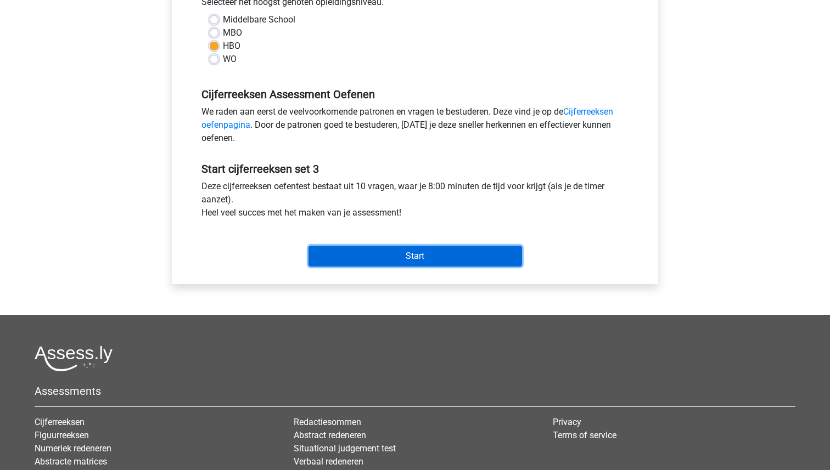
click at [408, 254] on input "Start" at bounding box center [416, 256] width 214 height 21
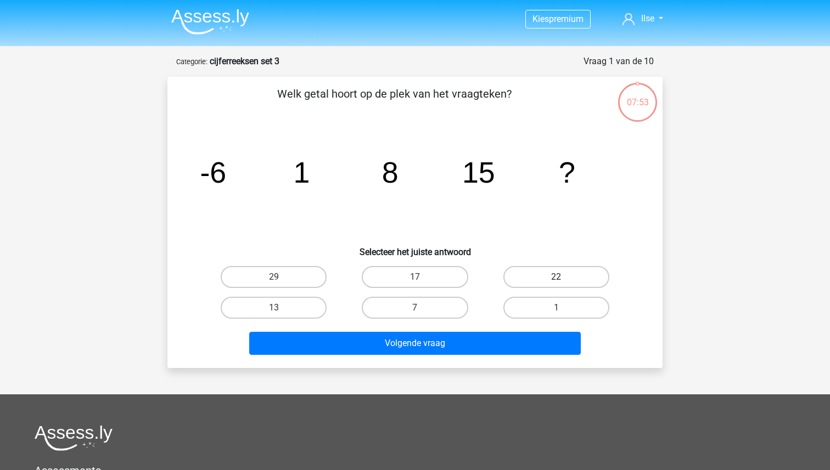
click at [562, 274] on label "22" at bounding box center [556, 277] width 106 height 22
click at [562, 277] on input "22" at bounding box center [559, 280] width 7 height 7
radio input "true"
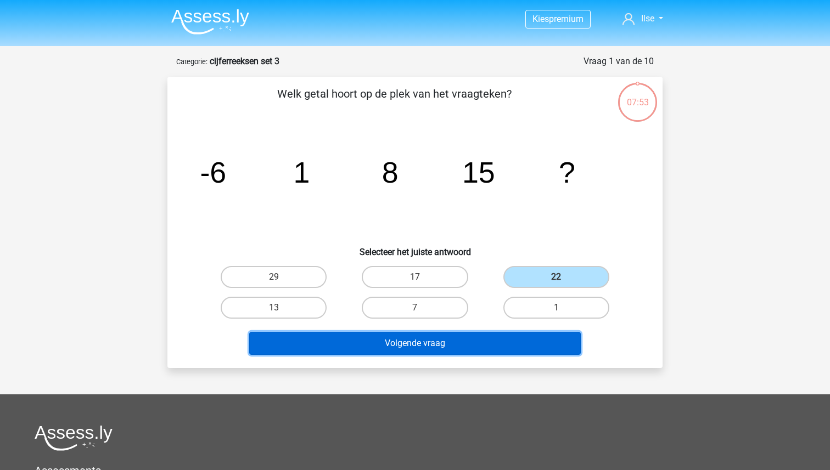
click at [453, 346] on button "Volgende vraag" at bounding box center [415, 343] width 332 height 23
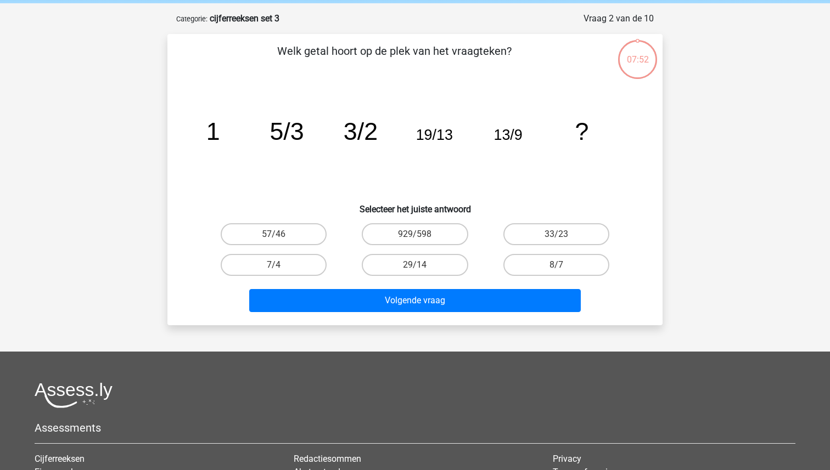
scroll to position [55, 0]
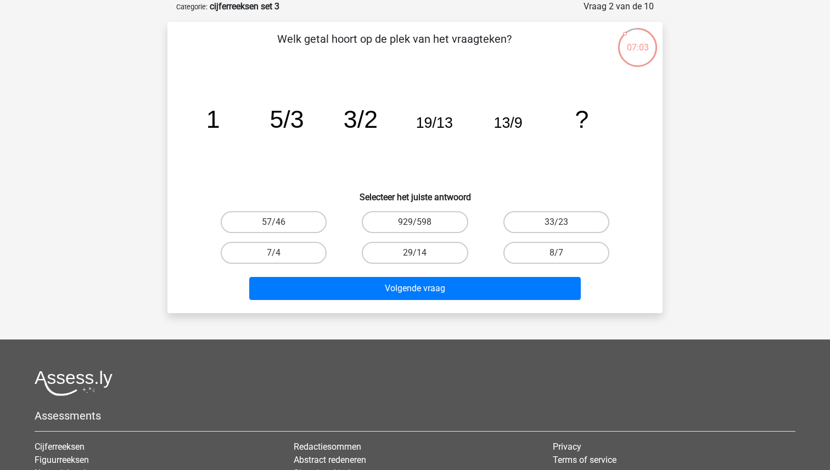
click at [561, 254] on input "8/7" at bounding box center [559, 256] width 7 height 7
radio input "true"
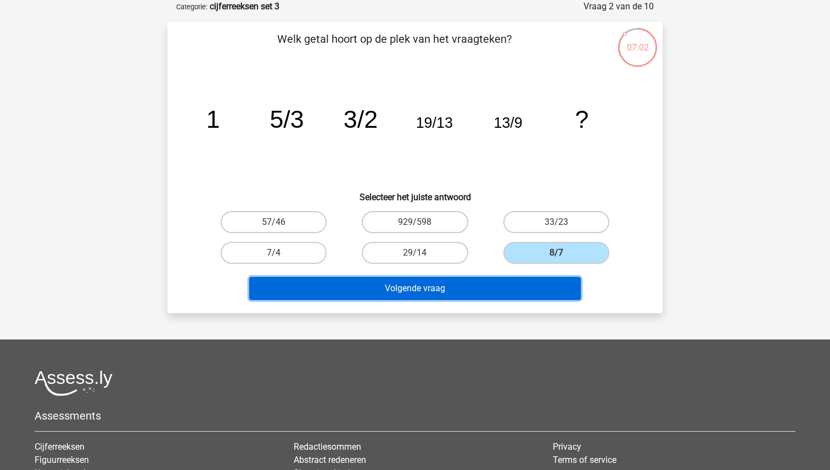
click at [455, 287] on button "Volgende vraag" at bounding box center [415, 288] width 332 height 23
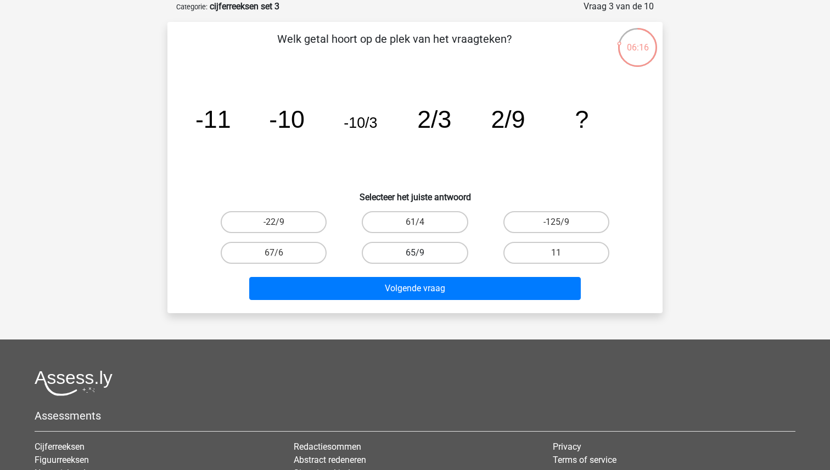
click at [433, 254] on label "65/9" at bounding box center [415, 253] width 106 height 22
click at [422, 254] on input "65/9" at bounding box center [418, 256] width 7 height 7
radio input "true"
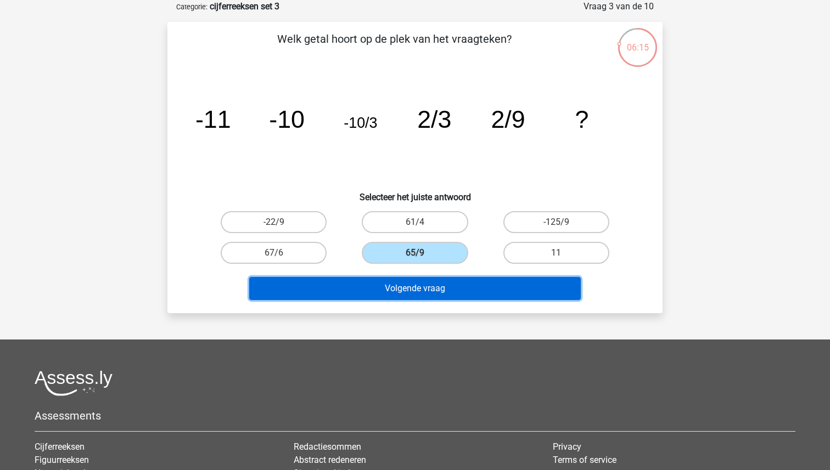
click at [431, 285] on button "Volgende vraag" at bounding box center [415, 288] width 332 height 23
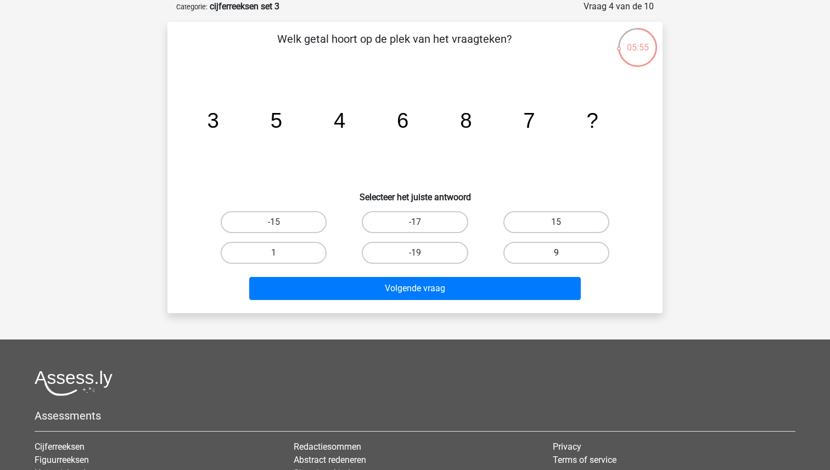
click at [556, 249] on label "9" at bounding box center [556, 253] width 106 height 22
click at [556, 253] on input "9" at bounding box center [559, 256] width 7 height 7
radio input "true"
click at [513, 277] on div "Volgende vraag" at bounding box center [415, 290] width 424 height 27
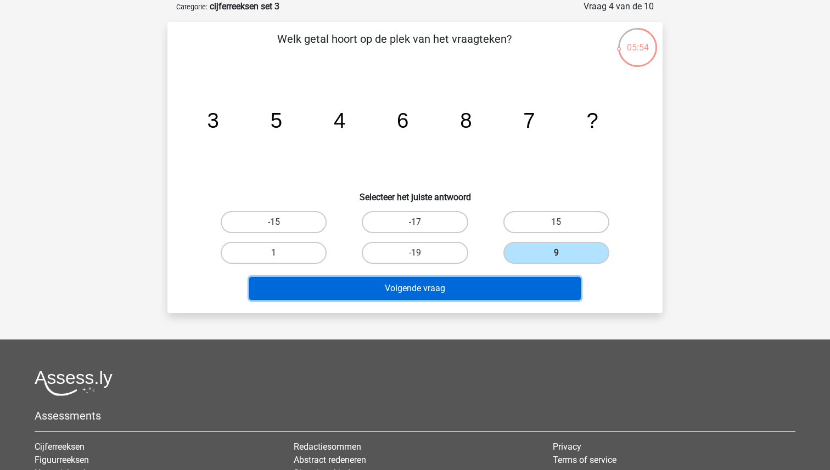
click at [505, 294] on button "Volgende vraag" at bounding box center [415, 288] width 332 height 23
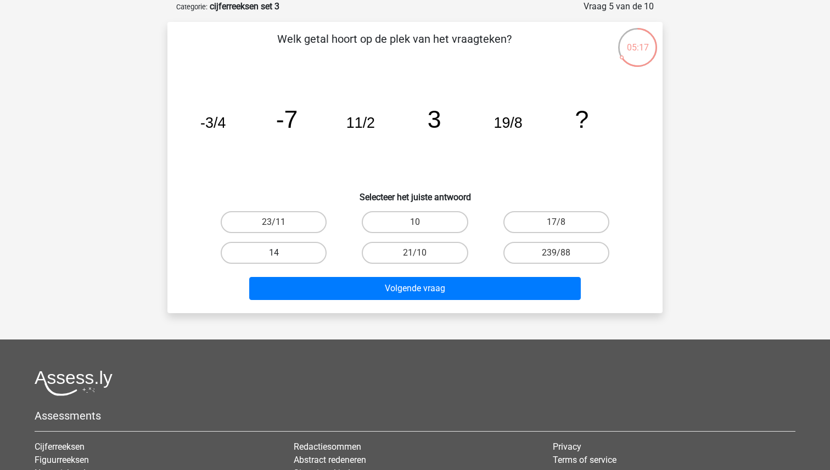
click at [301, 253] on label "14" at bounding box center [274, 253] width 106 height 22
click at [281, 253] on input "14" at bounding box center [277, 256] width 7 height 7
radio input "true"
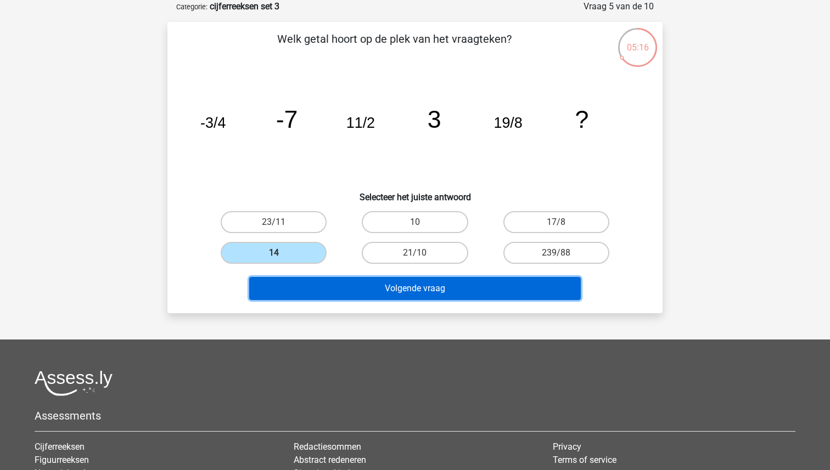
click at [420, 294] on button "Volgende vraag" at bounding box center [415, 288] width 332 height 23
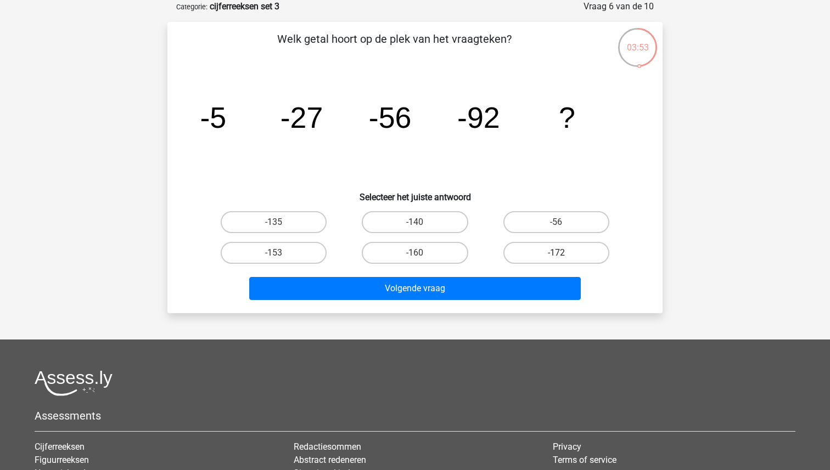
click at [573, 258] on label "-172" at bounding box center [556, 253] width 106 height 22
click at [563, 258] on input "-172" at bounding box center [559, 256] width 7 height 7
radio input "true"
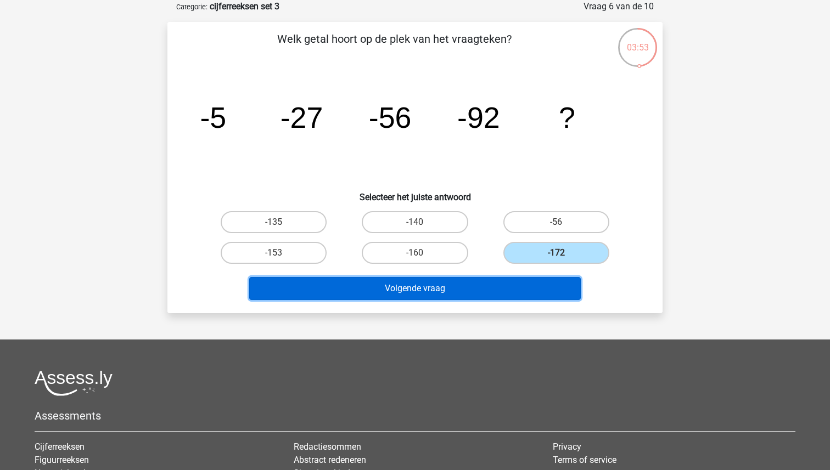
click at [465, 298] on button "Volgende vraag" at bounding box center [415, 288] width 332 height 23
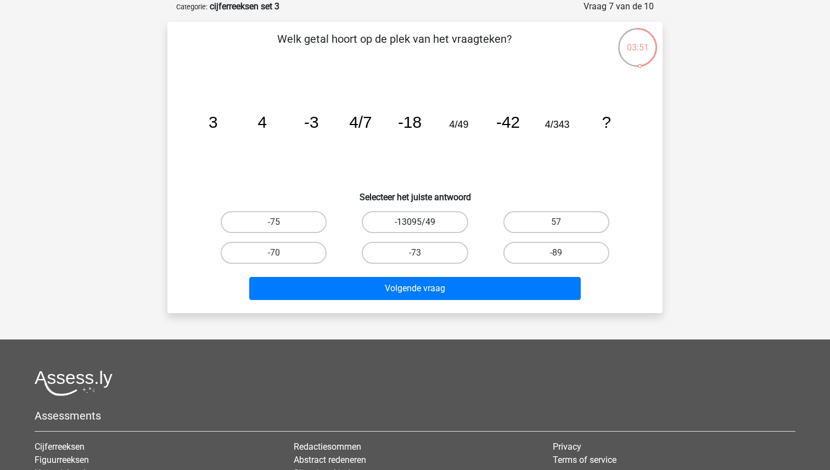
click at [413, 221] on label "-13095/49" at bounding box center [415, 222] width 106 height 22
click at [415, 222] on input "-13095/49" at bounding box center [418, 225] width 7 height 7
radio input "true"
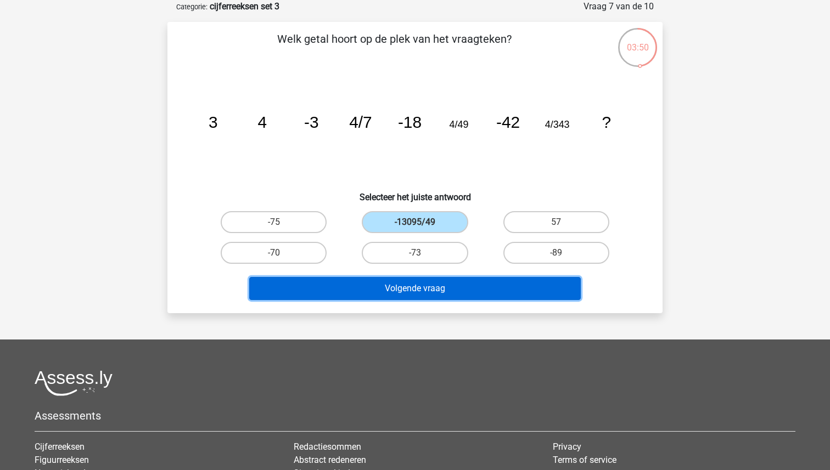
click at [411, 280] on button "Volgende vraag" at bounding box center [415, 288] width 332 height 23
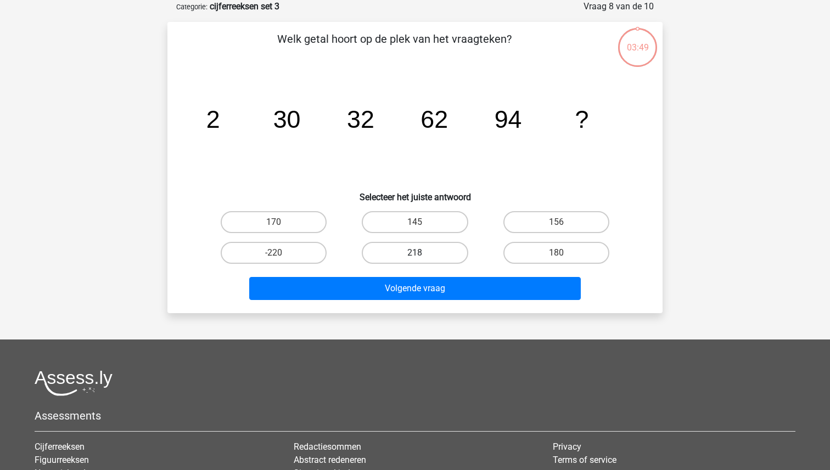
click at [411, 258] on label "218" at bounding box center [415, 253] width 106 height 22
click at [415, 258] on input "218" at bounding box center [418, 256] width 7 height 7
radio input "true"
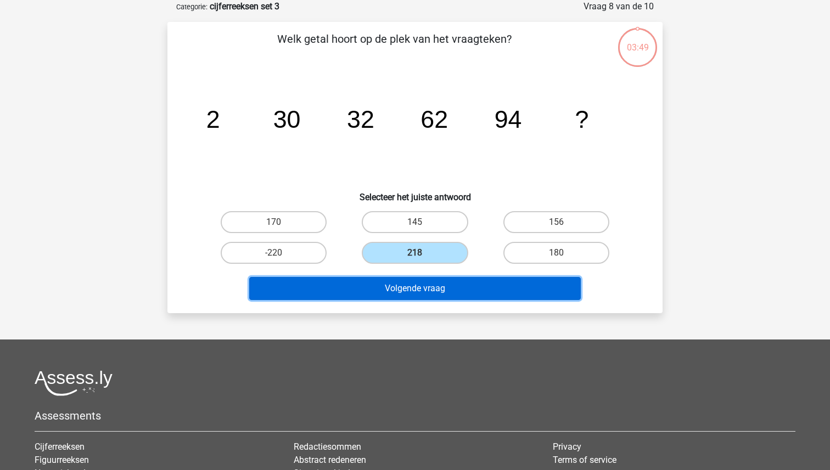
click at [416, 285] on button "Volgende vraag" at bounding box center [415, 288] width 332 height 23
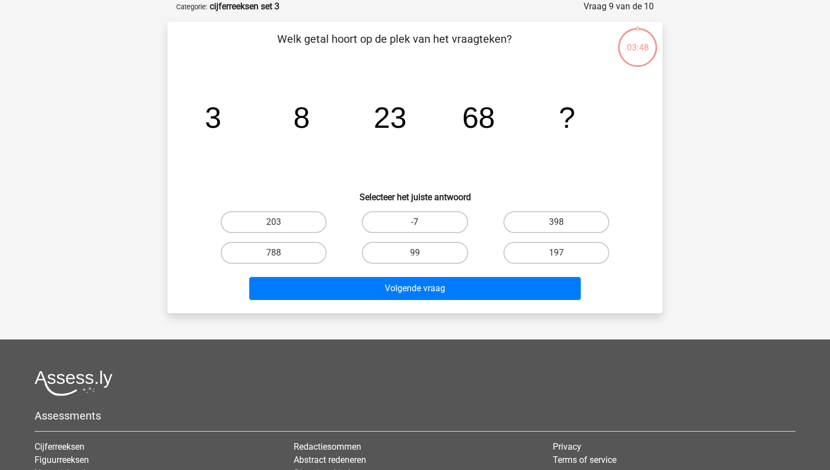
click at [409, 215] on label "-7" at bounding box center [415, 222] width 106 height 22
click at [415, 222] on input "-7" at bounding box center [418, 225] width 7 height 7
radio input "true"
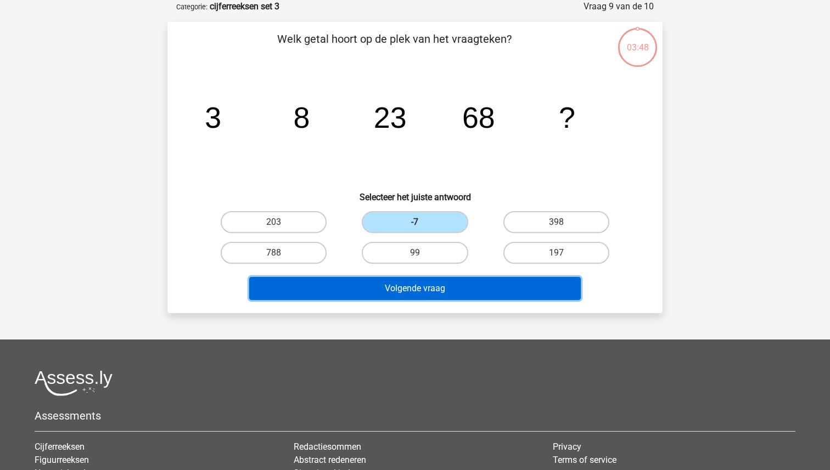
click at [412, 283] on button "Volgende vraag" at bounding box center [415, 288] width 332 height 23
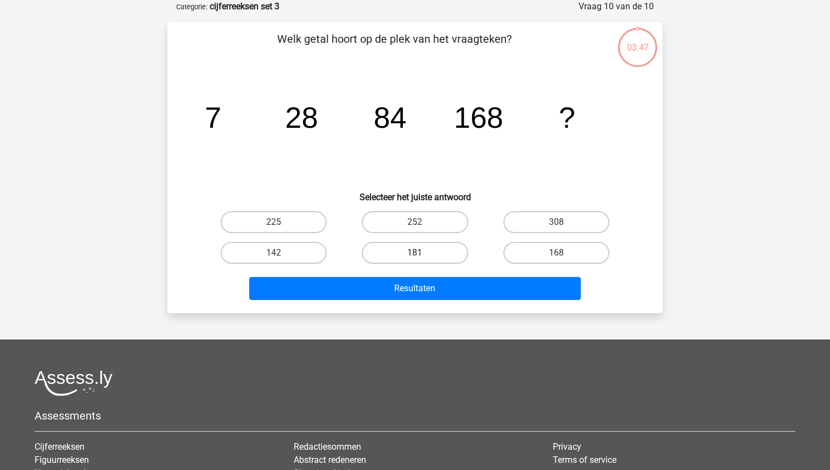
click at [409, 252] on label "181" at bounding box center [415, 253] width 106 height 22
click at [415, 253] on input "181" at bounding box center [418, 256] width 7 height 7
radio input "true"
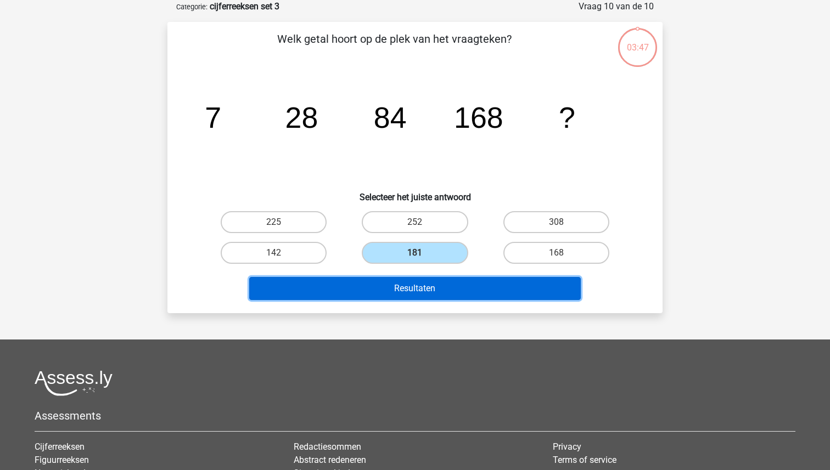
click at [411, 289] on button "Resultaten" at bounding box center [415, 288] width 332 height 23
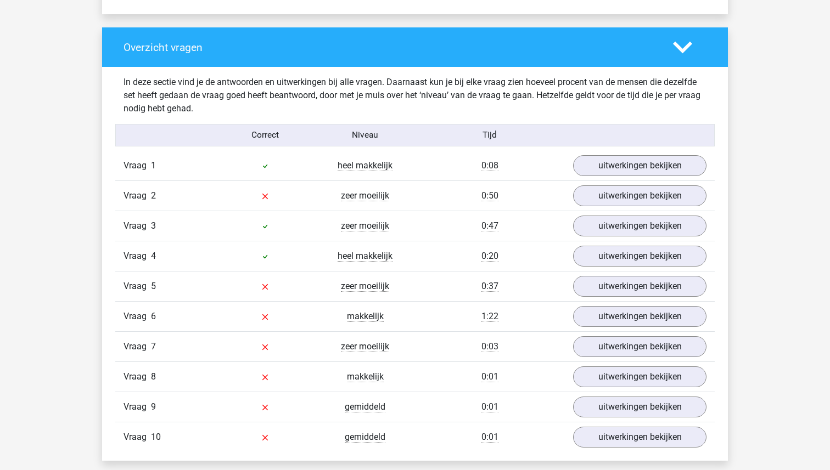
scroll to position [794, 0]
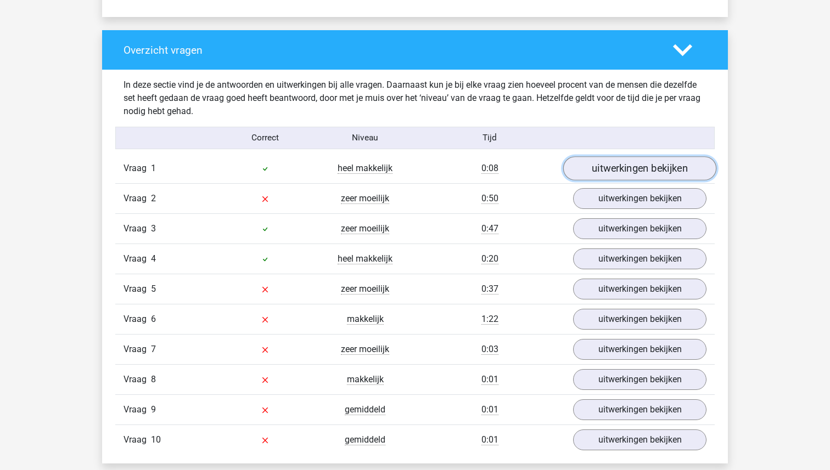
click at [634, 164] on link "uitwerkingen bekijken" at bounding box center [639, 169] width 153 height 24
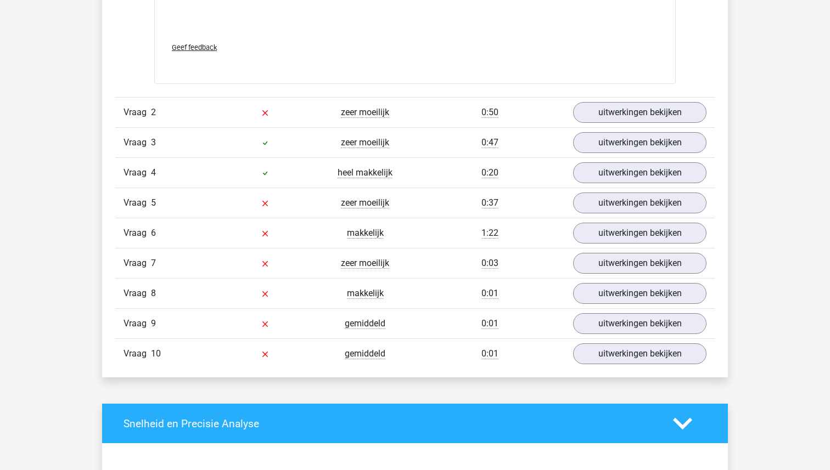
scroll to position [1596, 0]
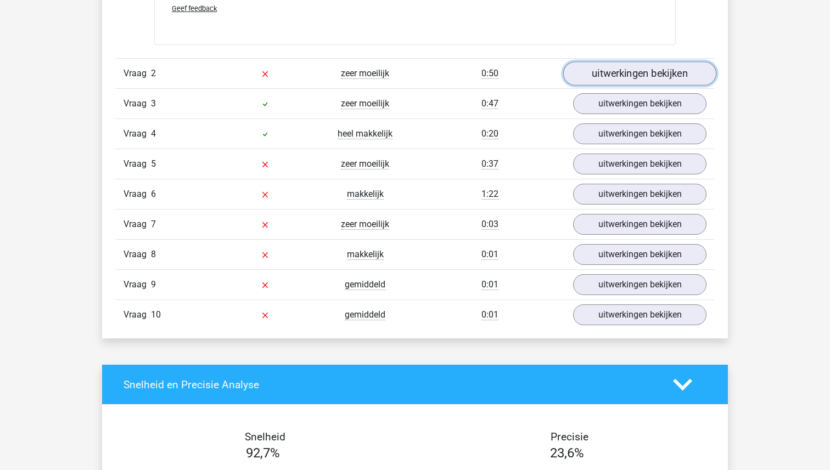
click at [620, 74] on link "uitwerkingen bekijken" at bounding box center [639, 73] width 153 height 24
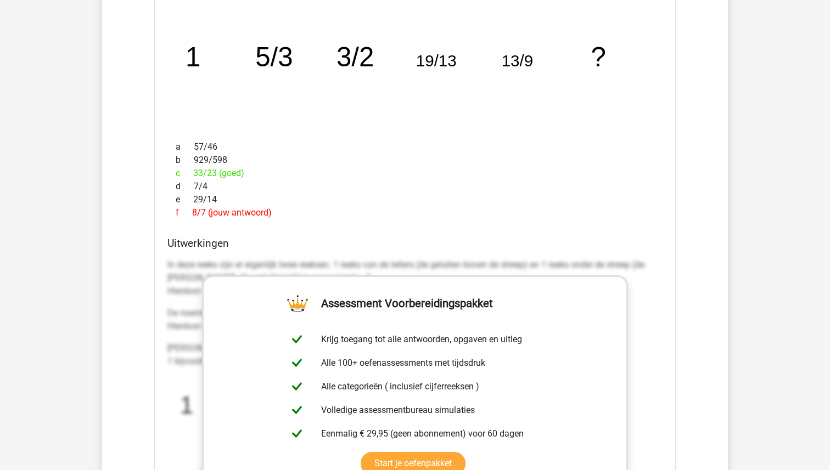
scroll to position [1716, 0]
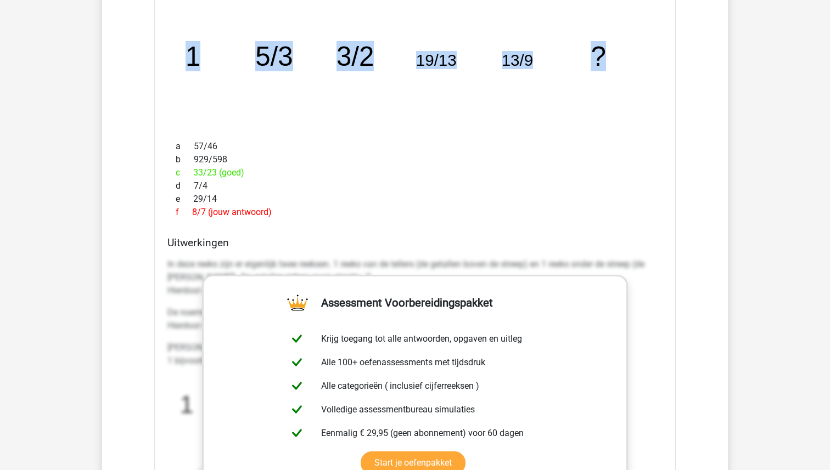
drag, startPoint x: 615, startPoint y: 57, endPoint x: 138, endPoint y: 54, distance: 477.1
click at [138, 54] on div "Vraag 1 heel makkelijk 0:08 uitwerkingen bekijken Welk getal hoort op de plek v…" at bounding box center [415, 60] width 583 height 1656
copy g "1 5/3 3/2 19/13 13/9 ?"
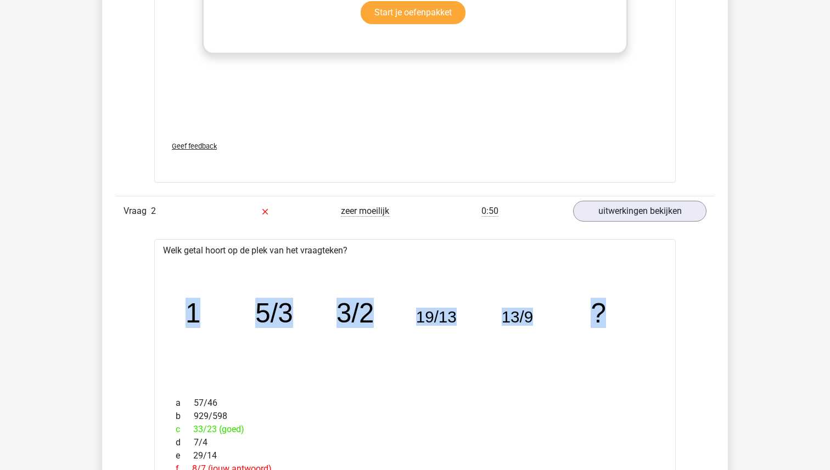
scroll to position [1462, 0]
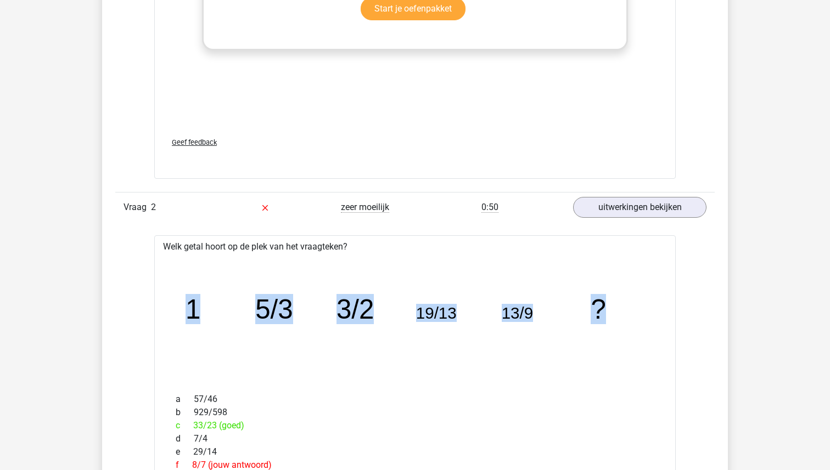
drag, startPoint x: 640, startPoint y: 310, endPoint x: 53, endPoint y: 320, distance: 586.9
click at [53, 320] on div "Kies premium Ilse [EMAIL_ADDRESS][DOMAIN_NAME]" at bounding box center [415, 424] width 830 height 3773
